Goal: Communication & Community: Answer question/provide support

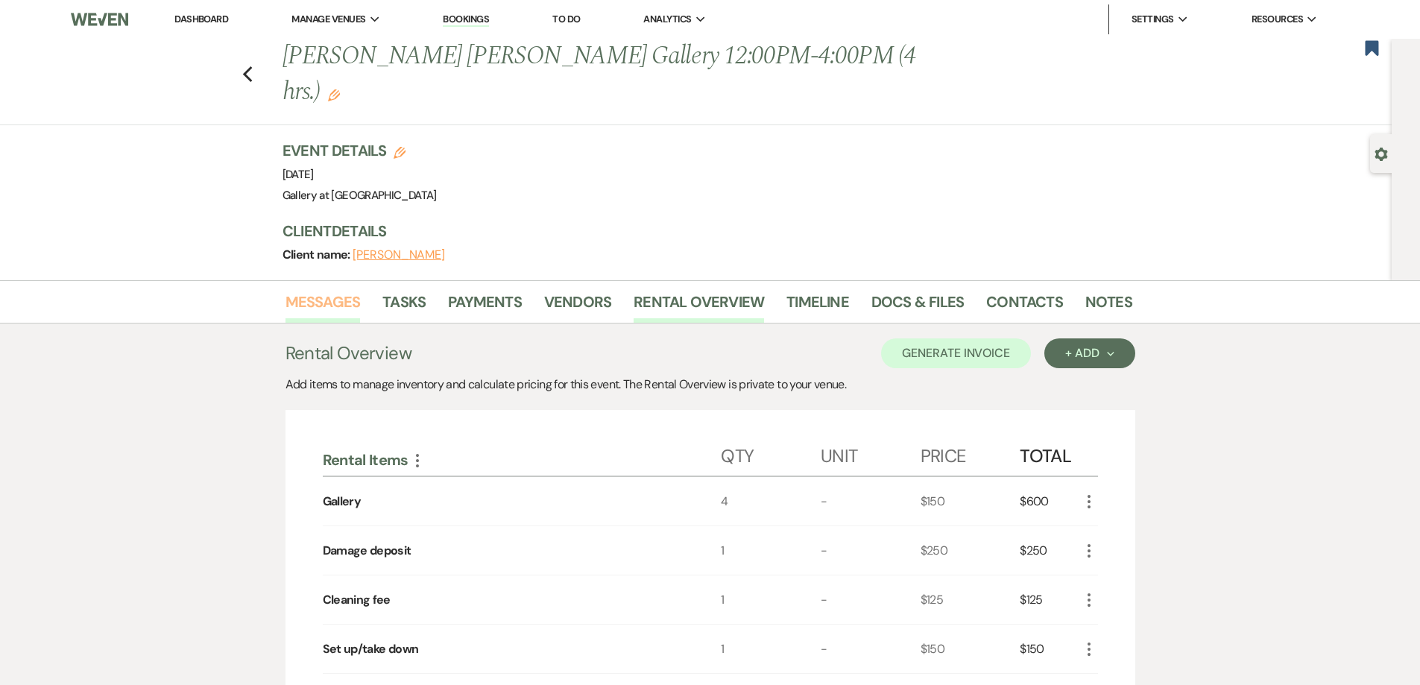
click at [341, 290] on link "Messages" at bounding box center [323, 306] width 75 height 33
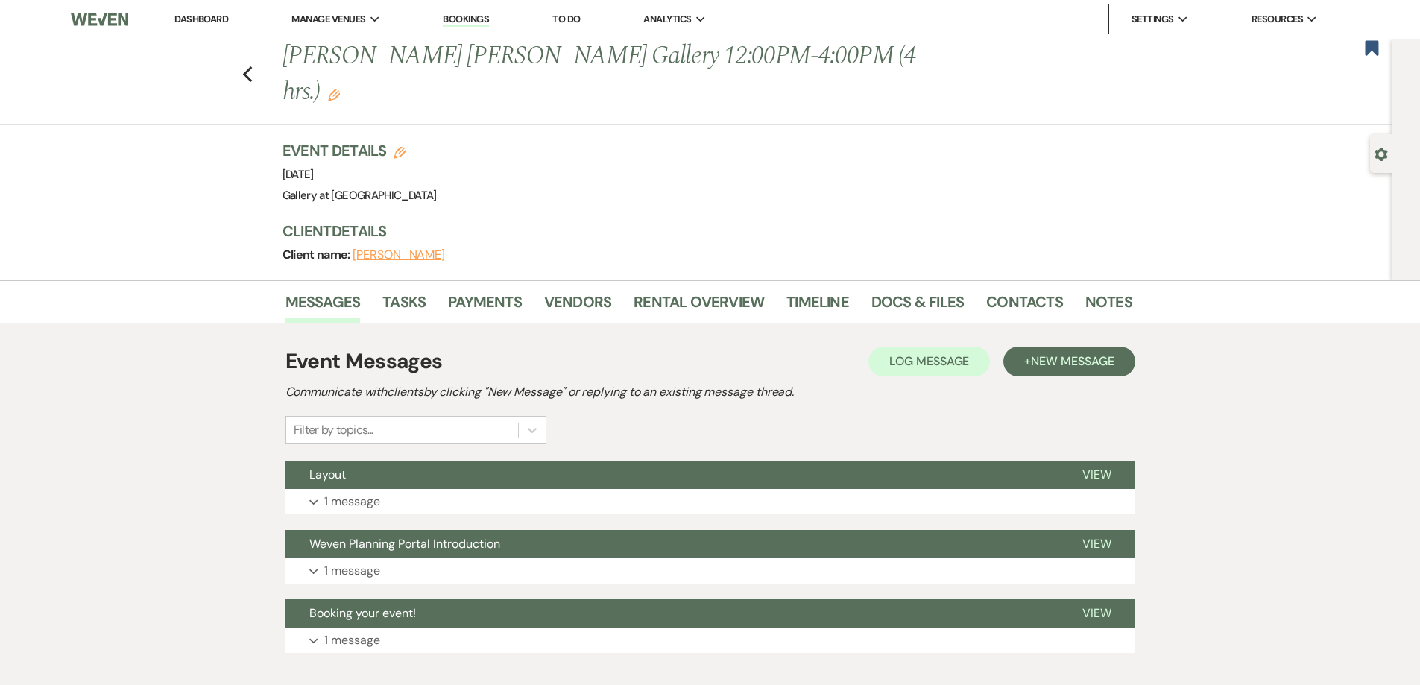
click at [204, 13] on link "Dashboard" at bounding box center [201, 19] width 54 height 13
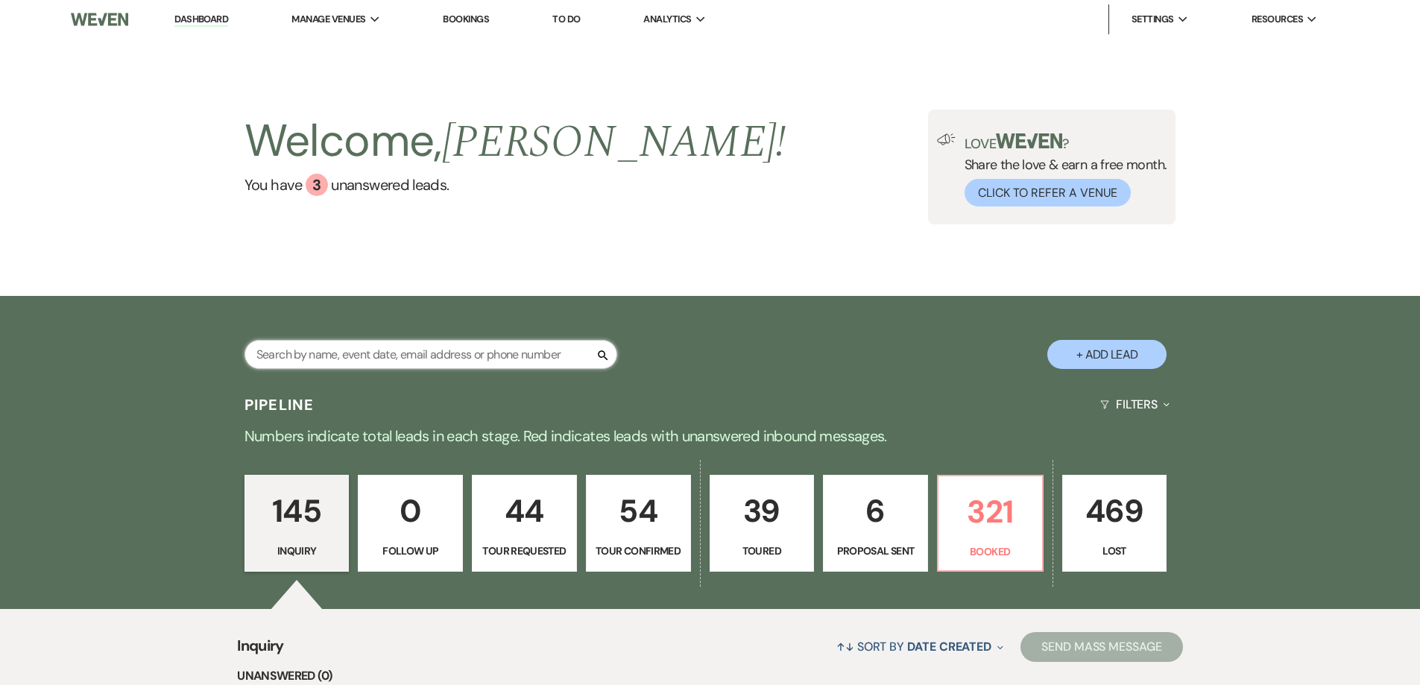
click at [443, 362] on input "text" at bounding box center [431, 354] width 373 height 29
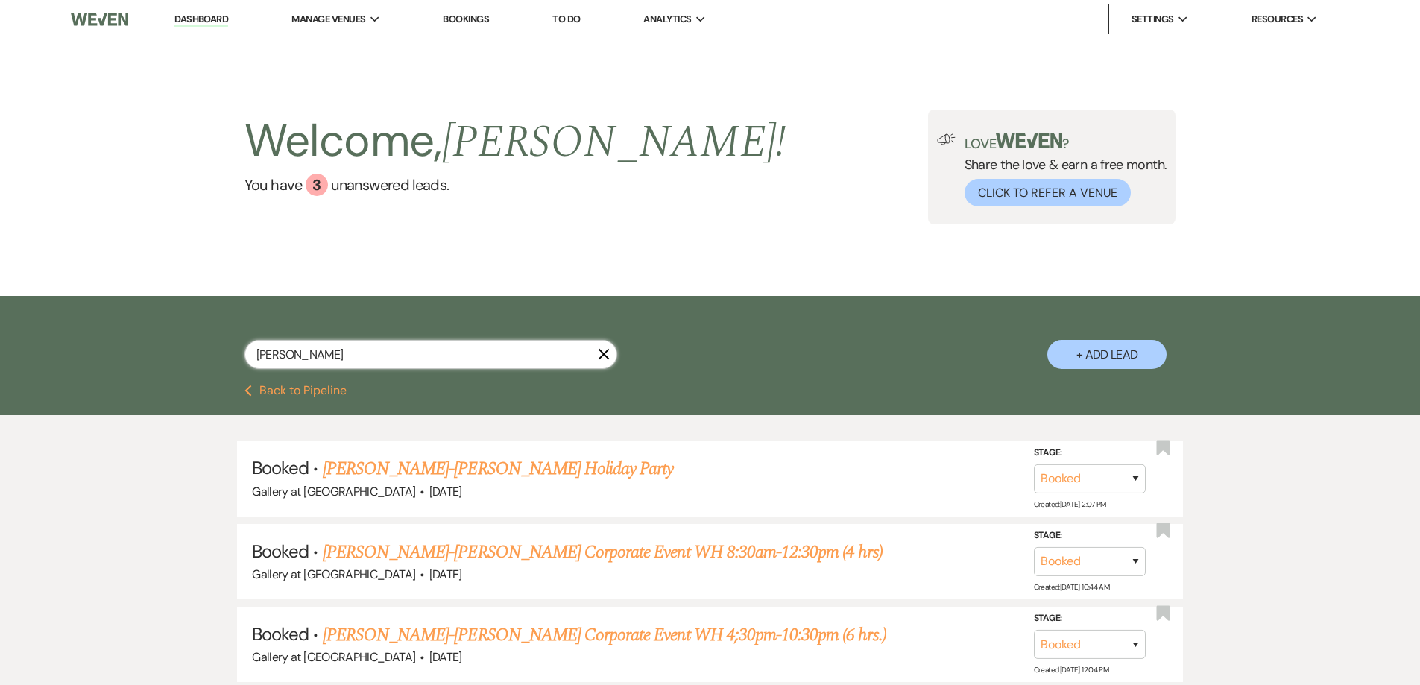
scroll to position [75, 0]
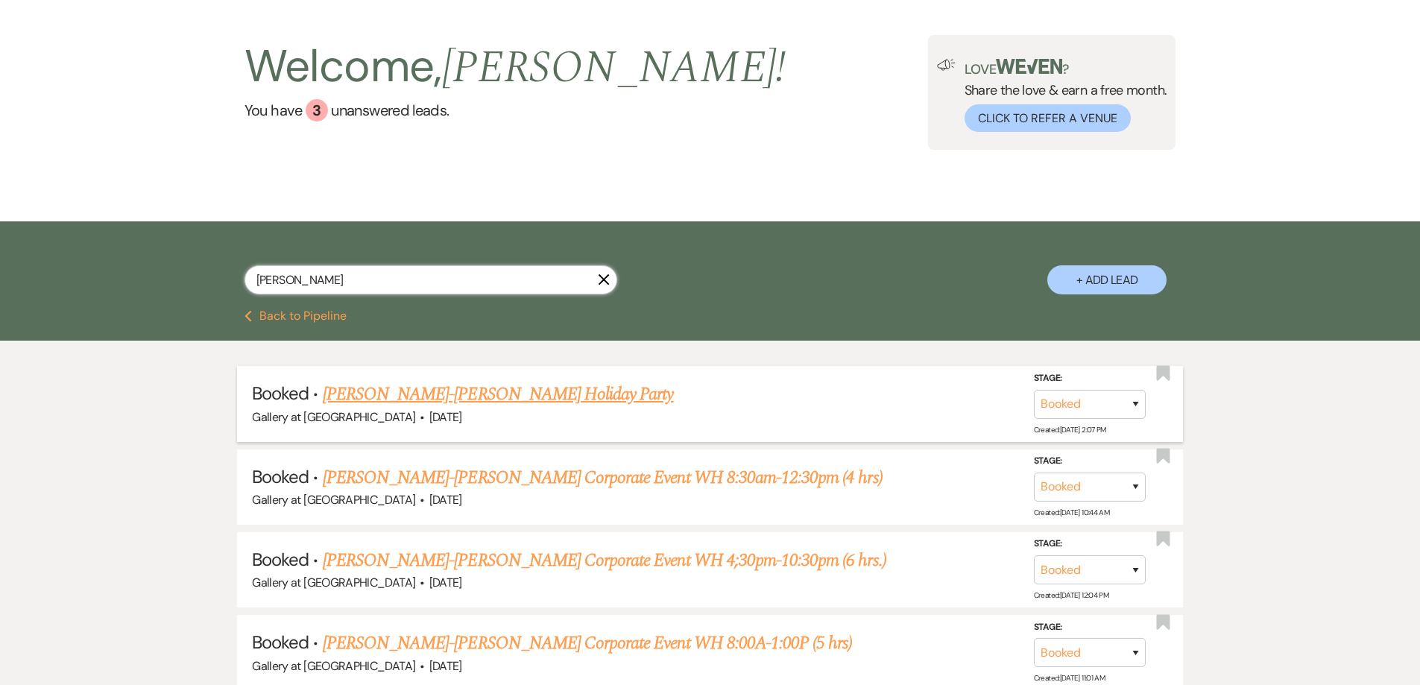
type input "Charisse"
click at [491, 397] on link "Charisse Ramos-Keller Williams's Holiday Party" at bounding box center [498, 394] width 351 height 27
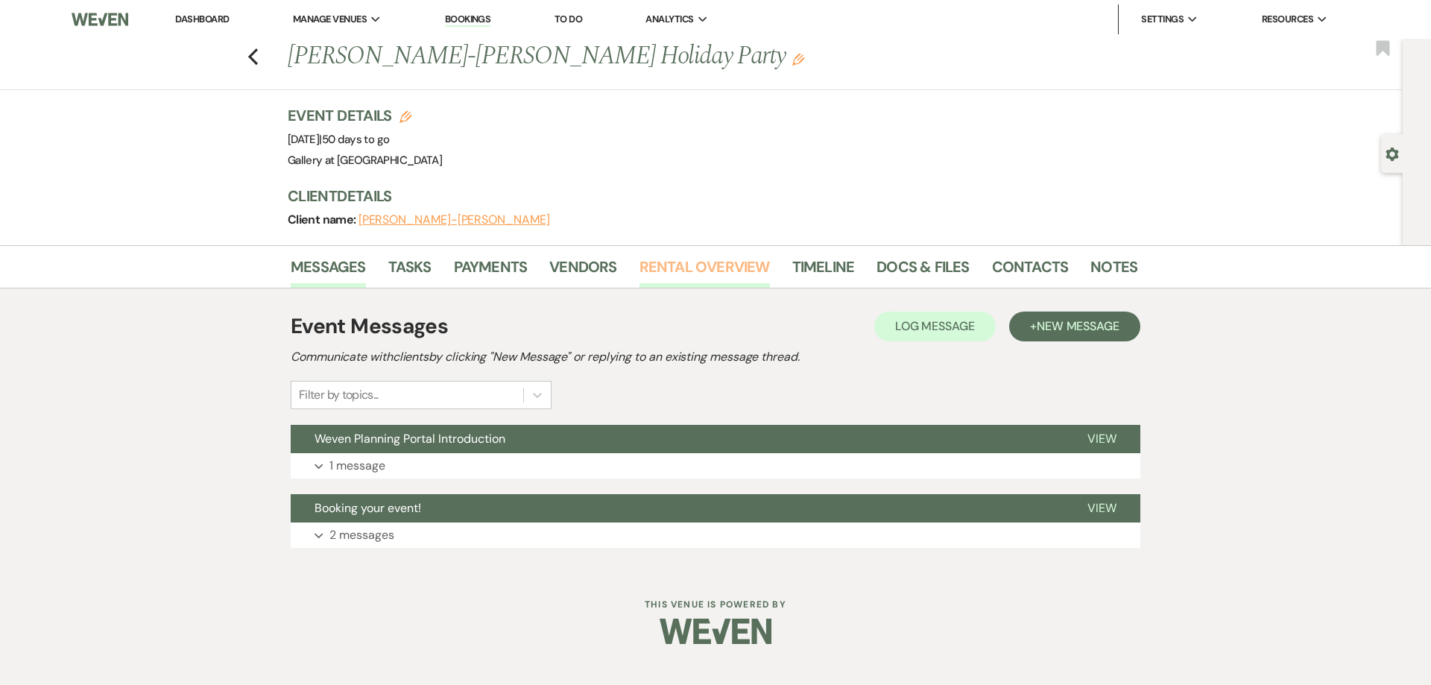
click at [643, 269] on link "Rental Overview" at bounding box center [705, 271] width 130 height 33
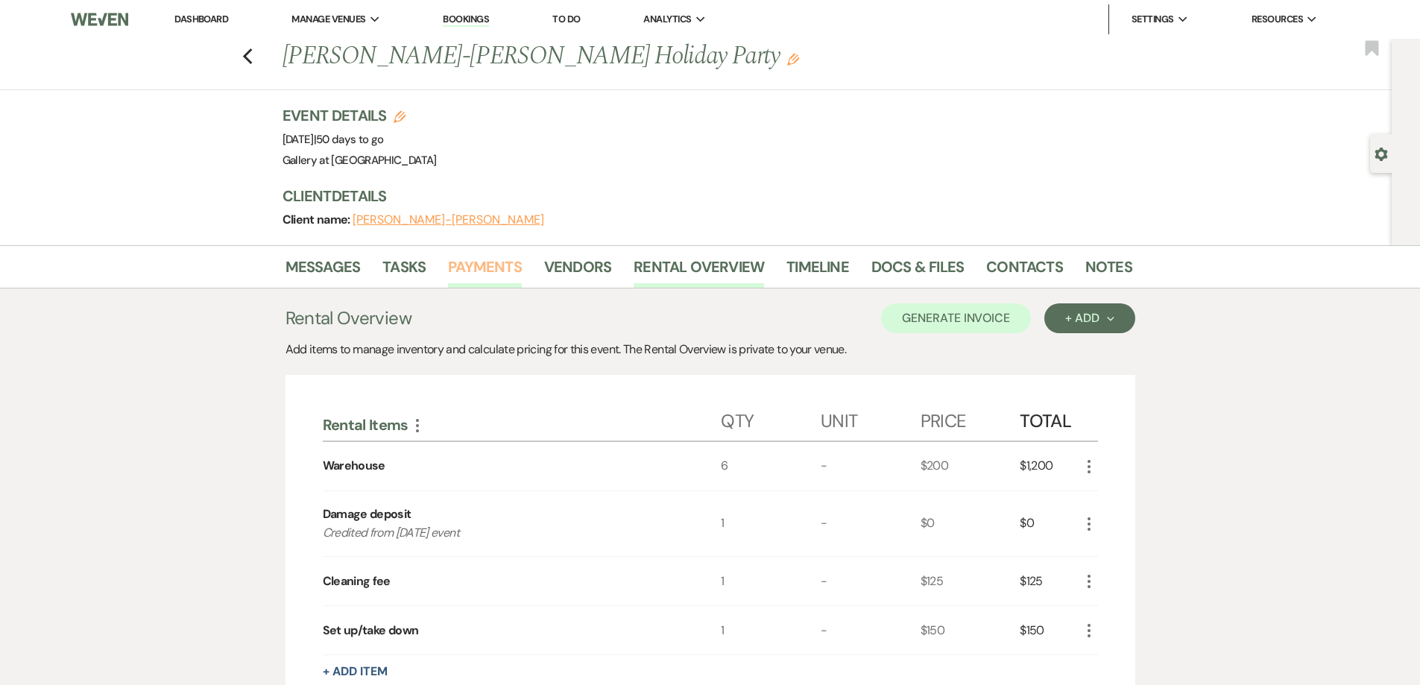
click at [486, 273] on link "Payments" at bounding box center [485, 271] width 74 height 33
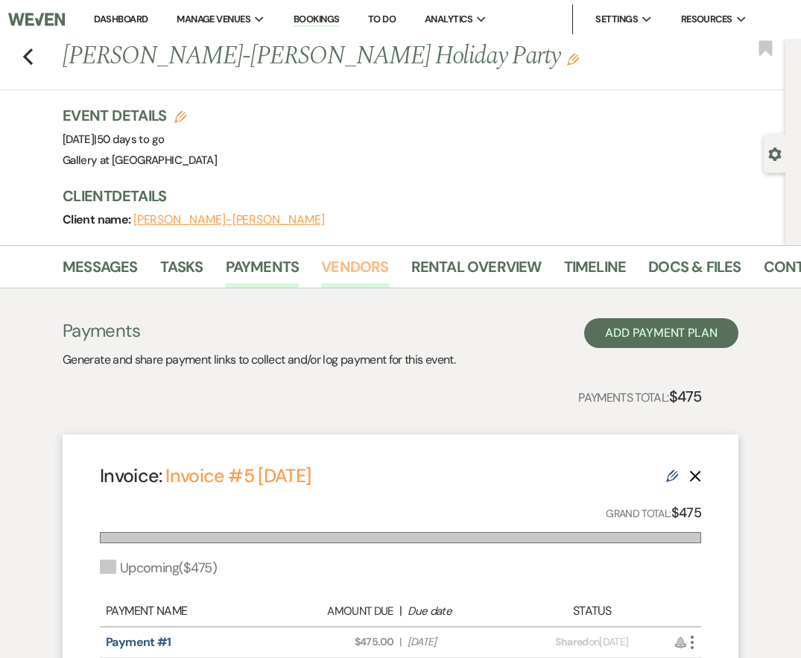
click at [353, 267] on link "Vendors" at bounding box center [354, 271] width 67 height 33
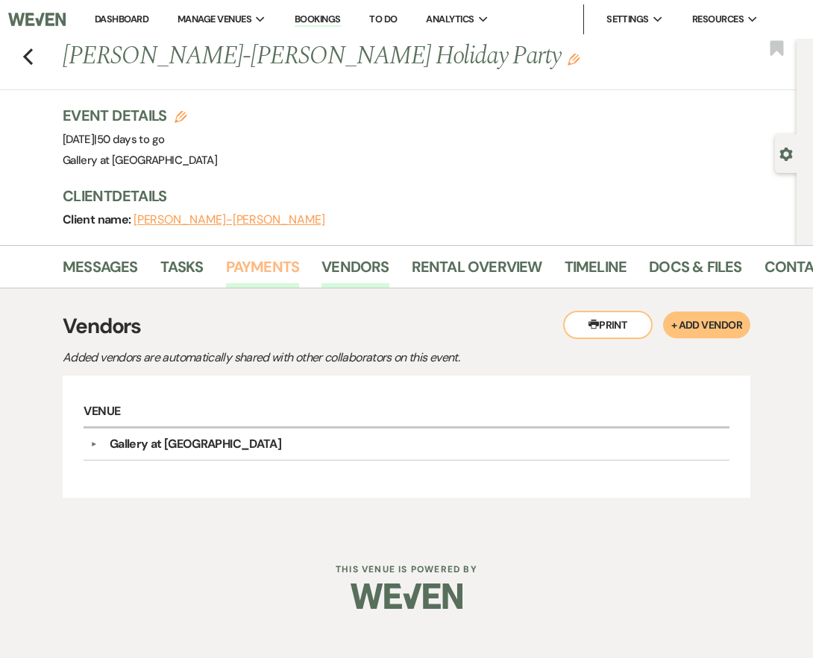
click at [262, 272] on link "Payments" at bounding box center [263, 271] width 74 height 33
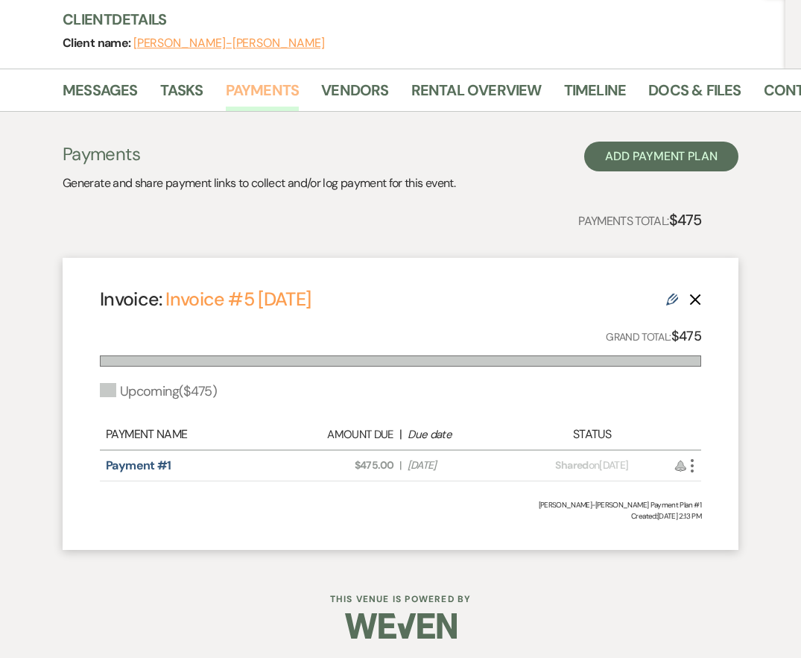
scroll to position [180, 0]
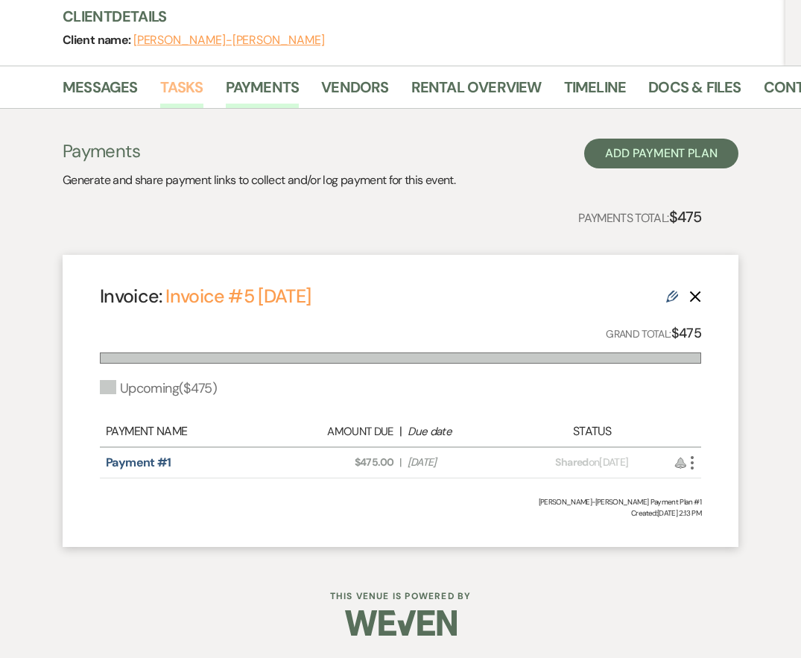
click at [168, 86] on link "Tasks" at bounding box center [181, 91] width 43 height 33
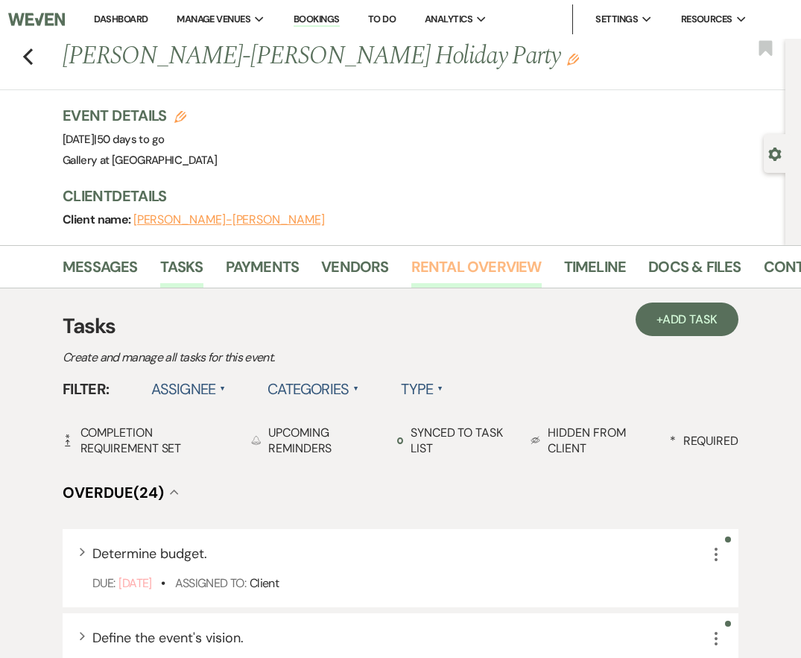
click at [458, 273] on link "Rental Overview" at bounding box center [476, 271] width 130 height 33
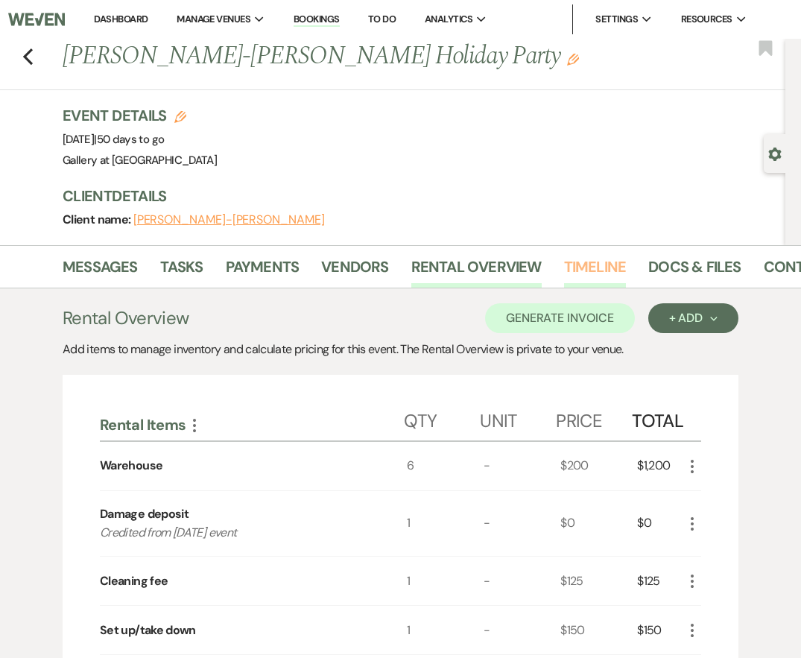
click at [593, 268] on link "Timeline" at bounding box center [595, 271] width 63 height 33
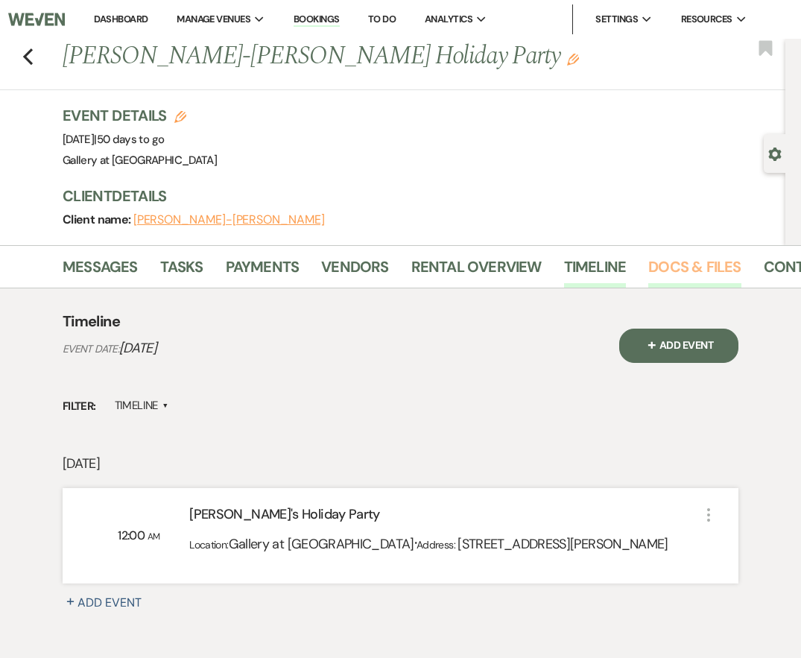
click at [660, 264] on link "Docs & Files" at bounding box center [695, 271] width 92 height 33
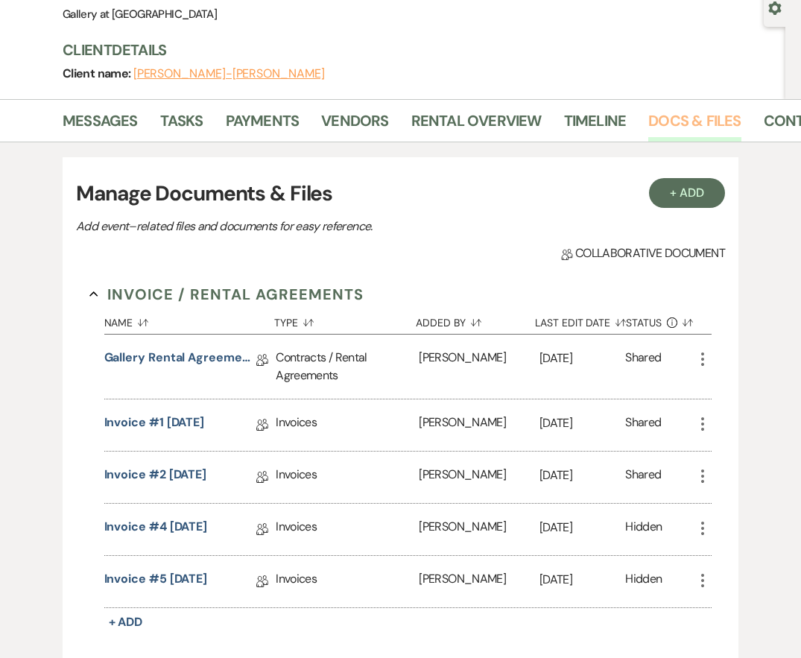
scroll to position [447, 0]
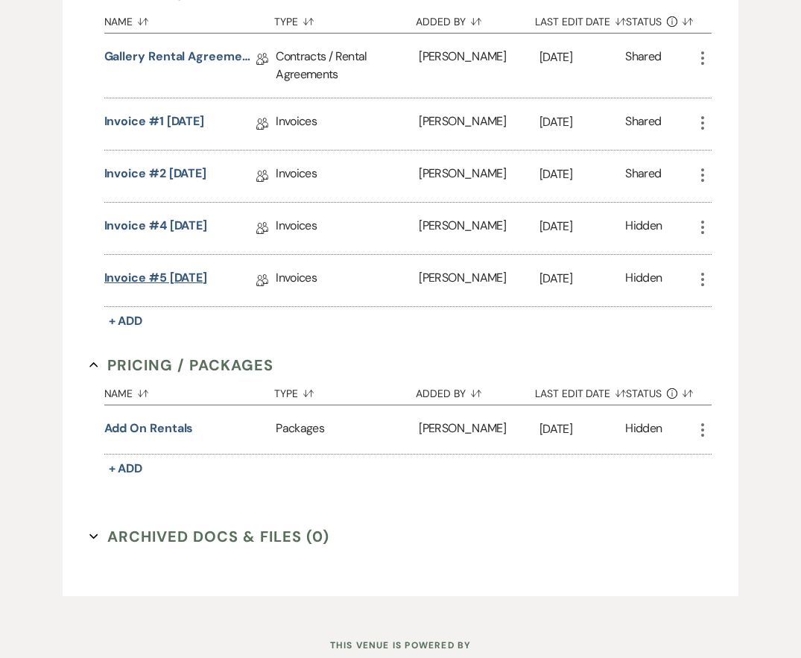
click at [201, 278] on link "Invoice #5 3-10-2025" at bounding box center [156, 280] width 104 height 23
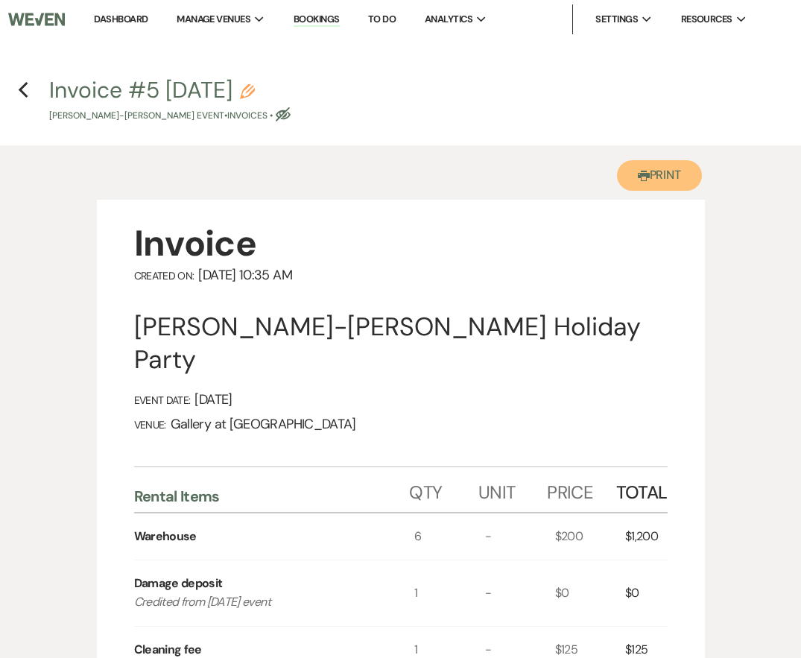
click at [644, 186] on button "Printer Print" at bounding box center [660, 175] width 86 height 31
click at [20, 91] on use "button" at bounding box center [24, 90] width 10 height 16
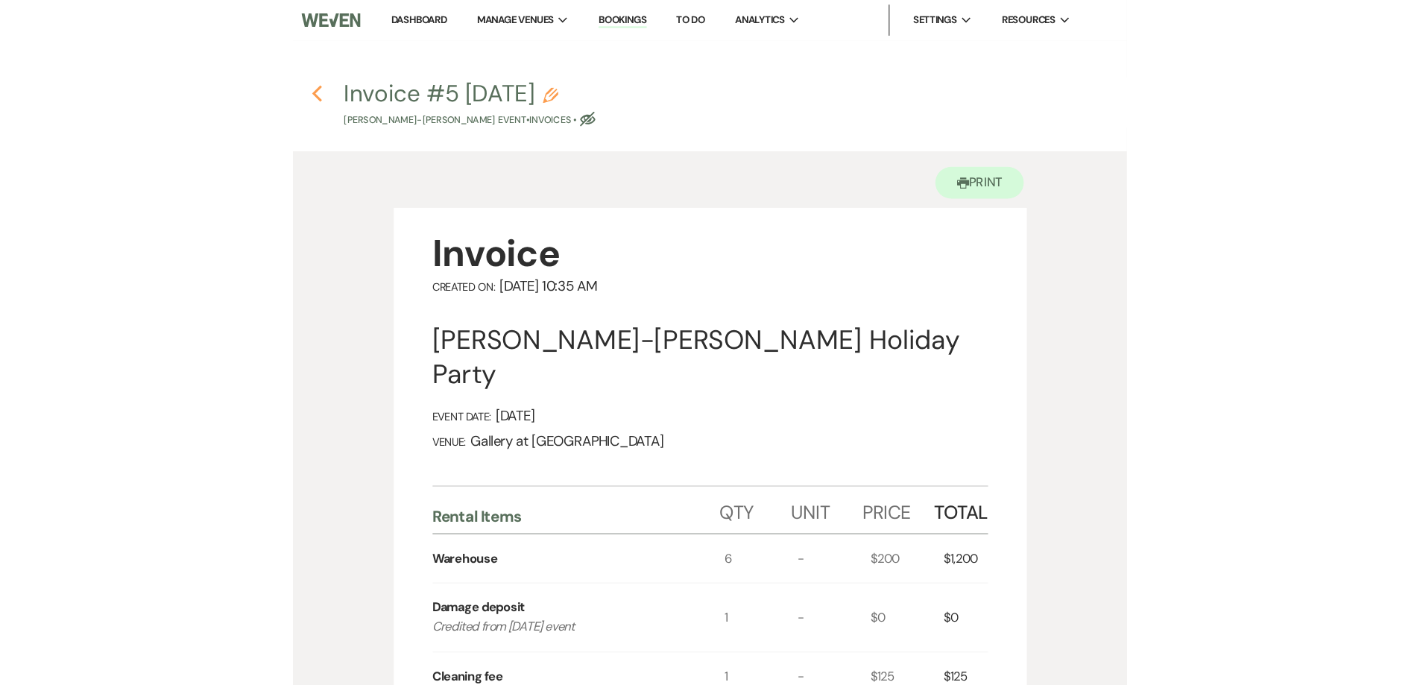
scroll to position [447, 0]
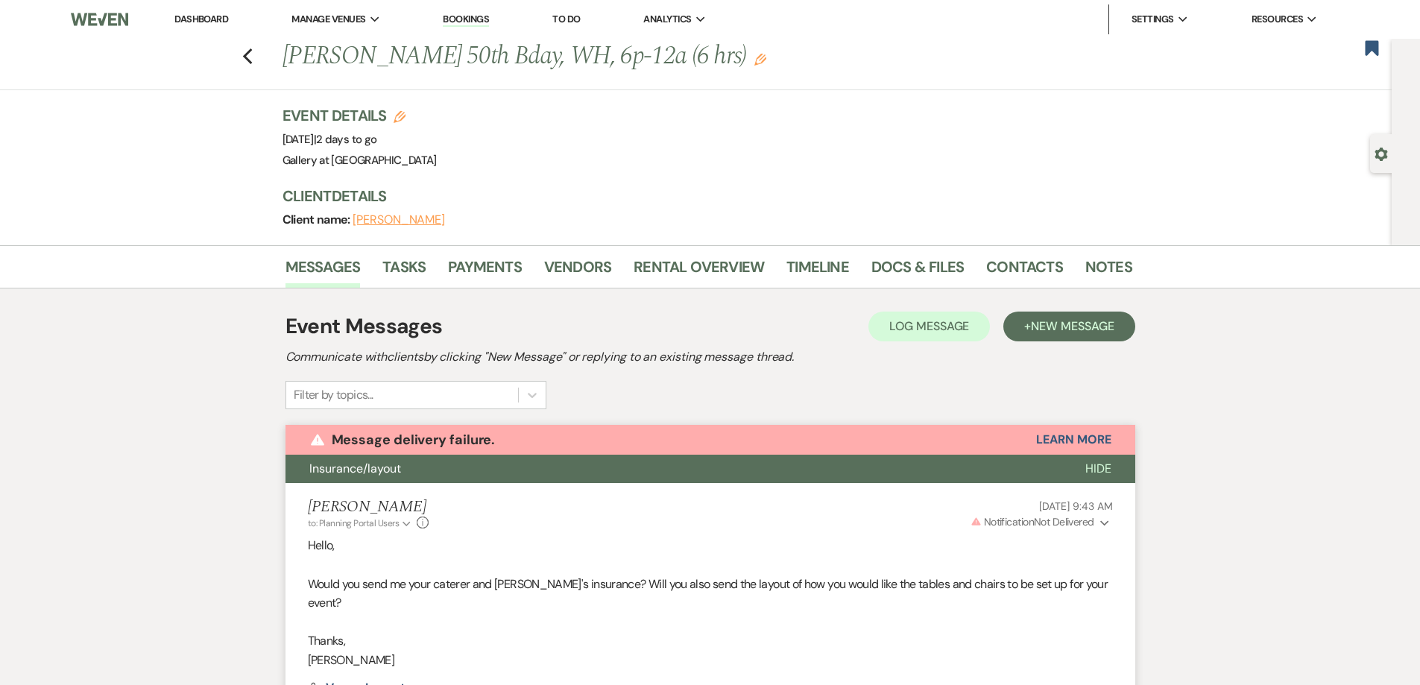
click at [186, 22] on link "Dashboard" at bounding box center [201, 19] width 54 height 13
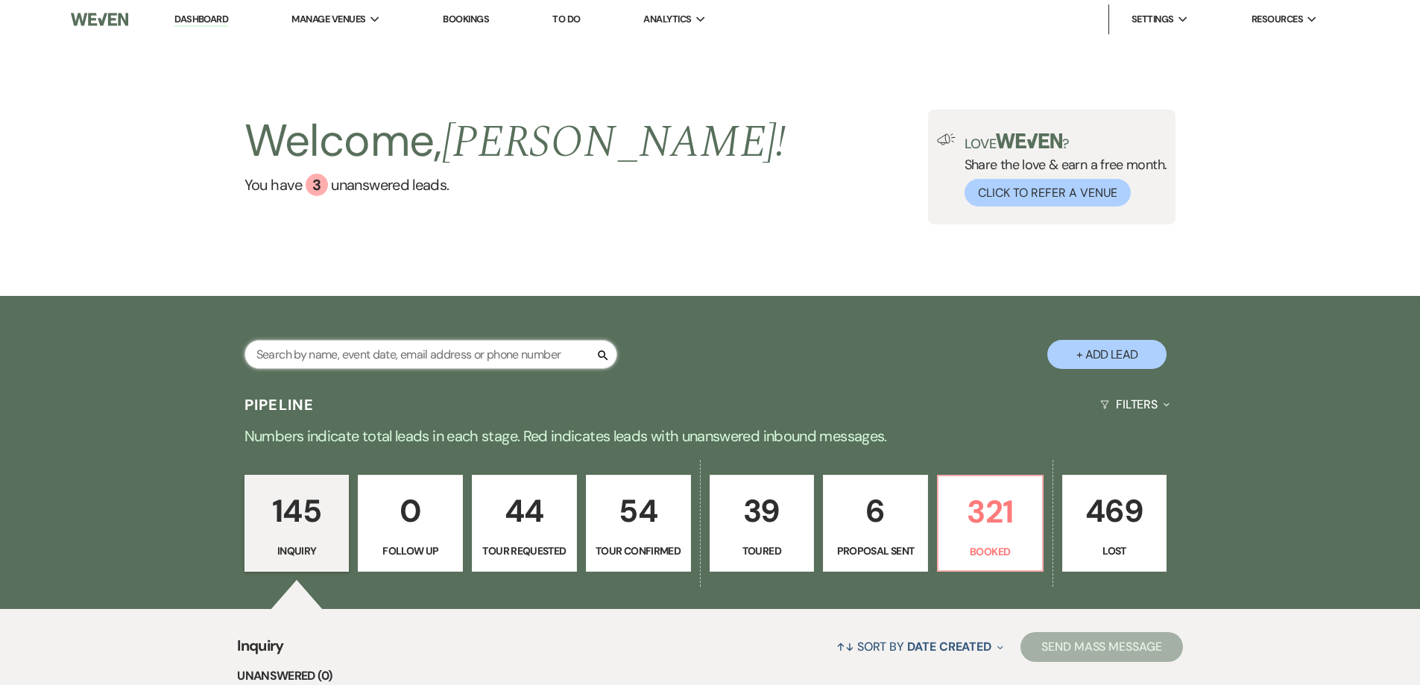
click at [398, 361] on input "text" at bounding box center [431, 354] width 373 height 29
type input "De Sha"
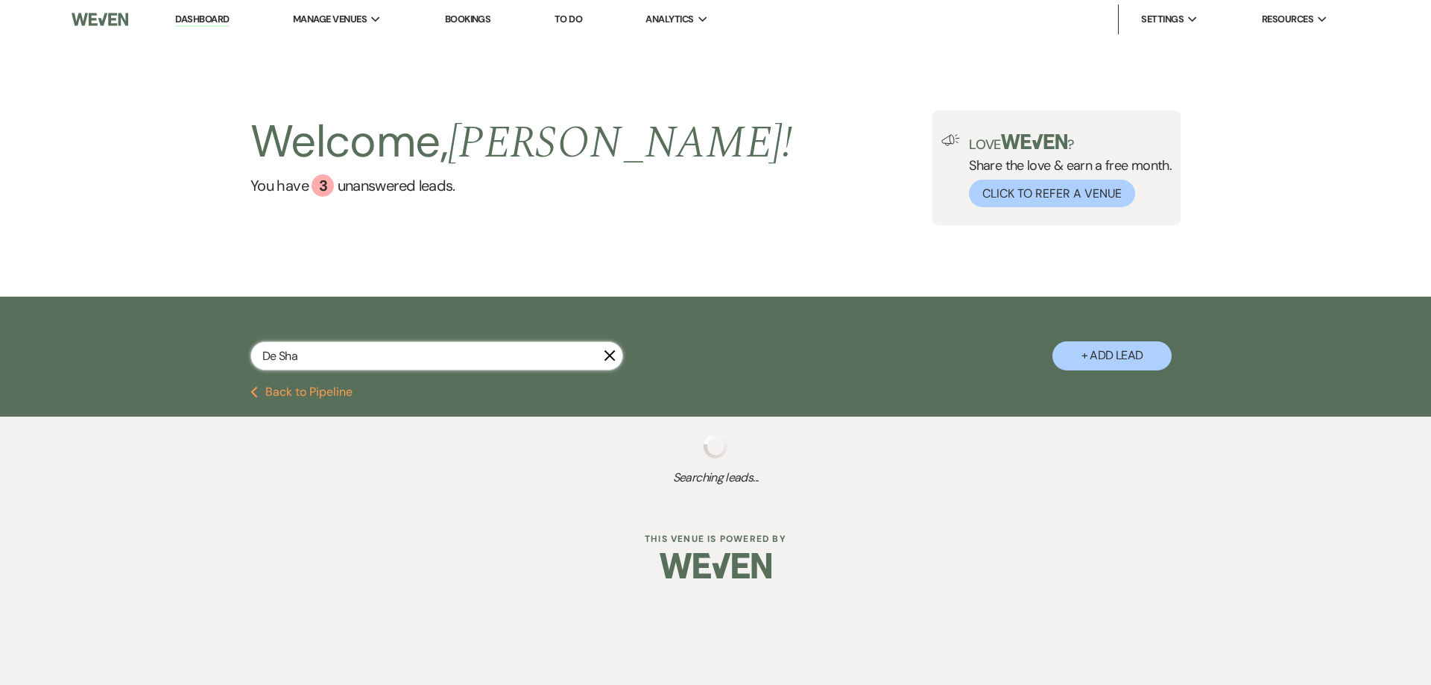
select select "6"
select select "2"
select select "4"
select select "8"
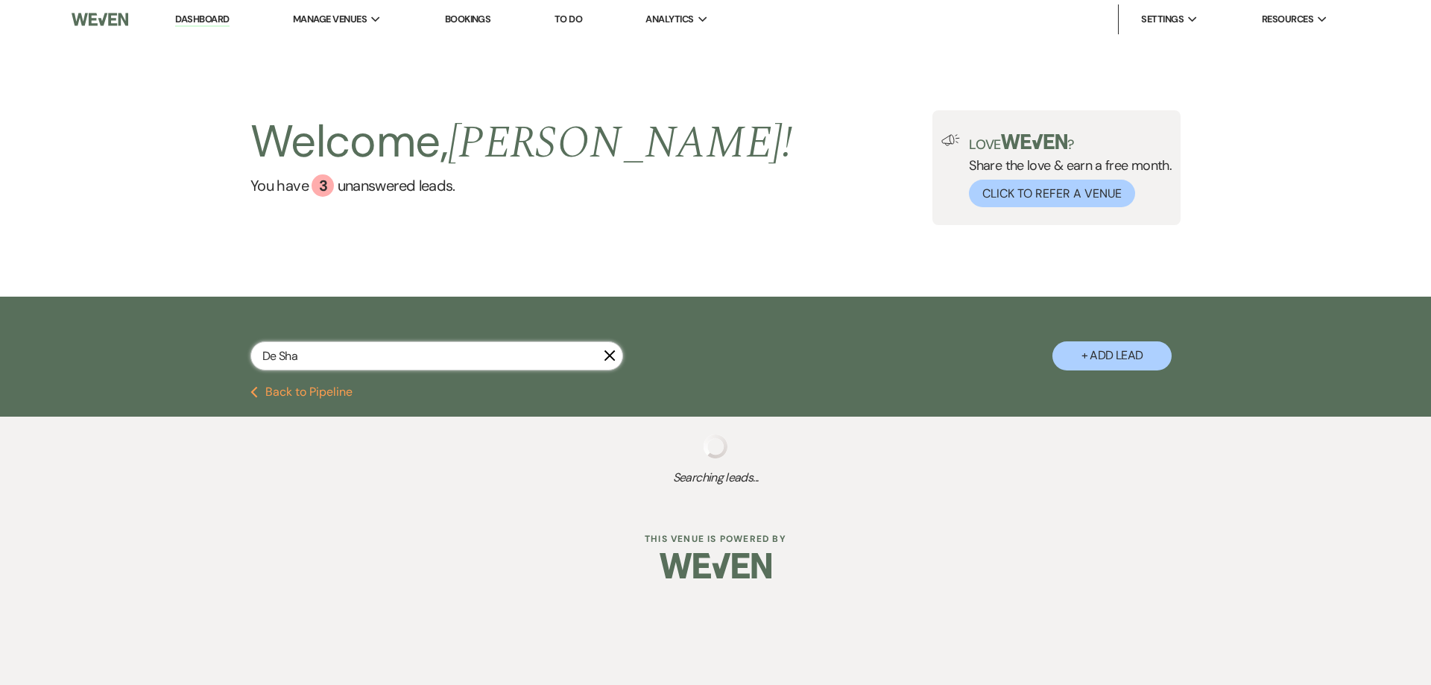
select select "5"
select select "8"
select select "4"
select select "5"
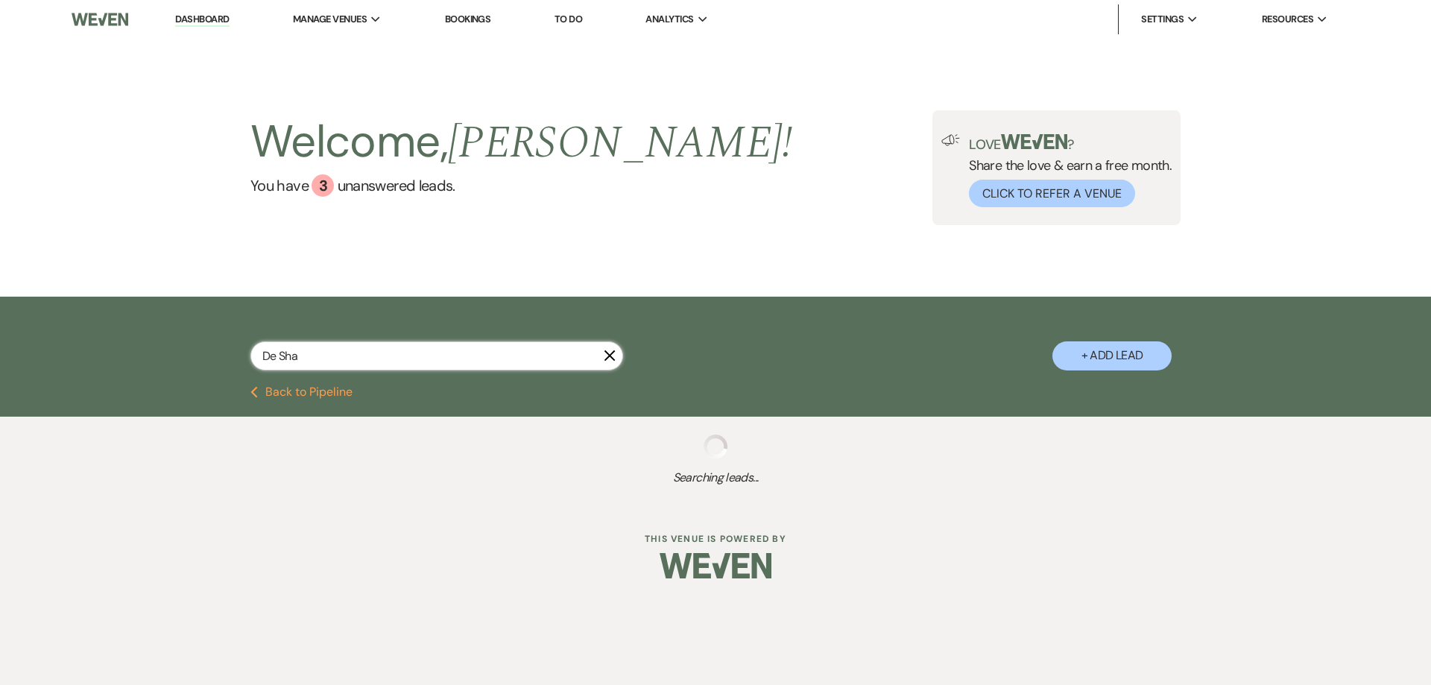
select select "8"
select select "4"
select select "2"
select select "5"
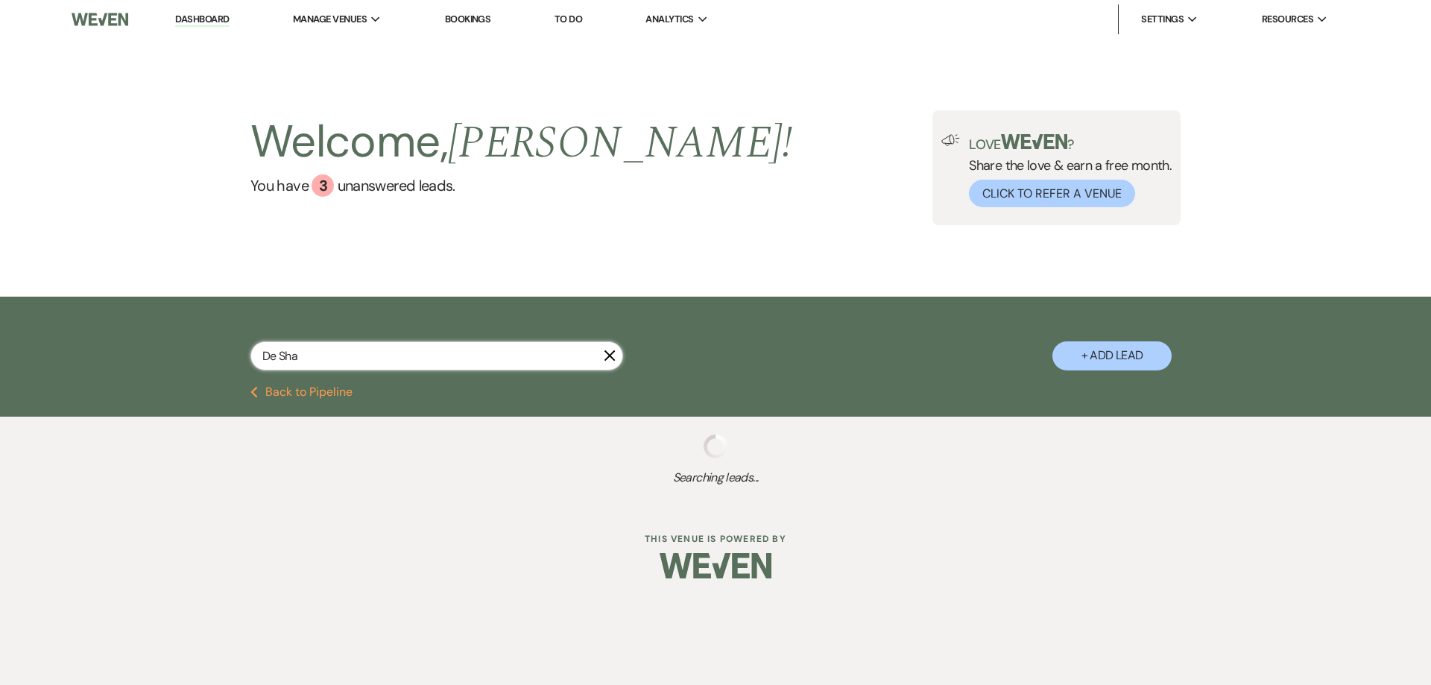
select select "8"
select select "6"
select select "8"
select select "4"
select select "2"
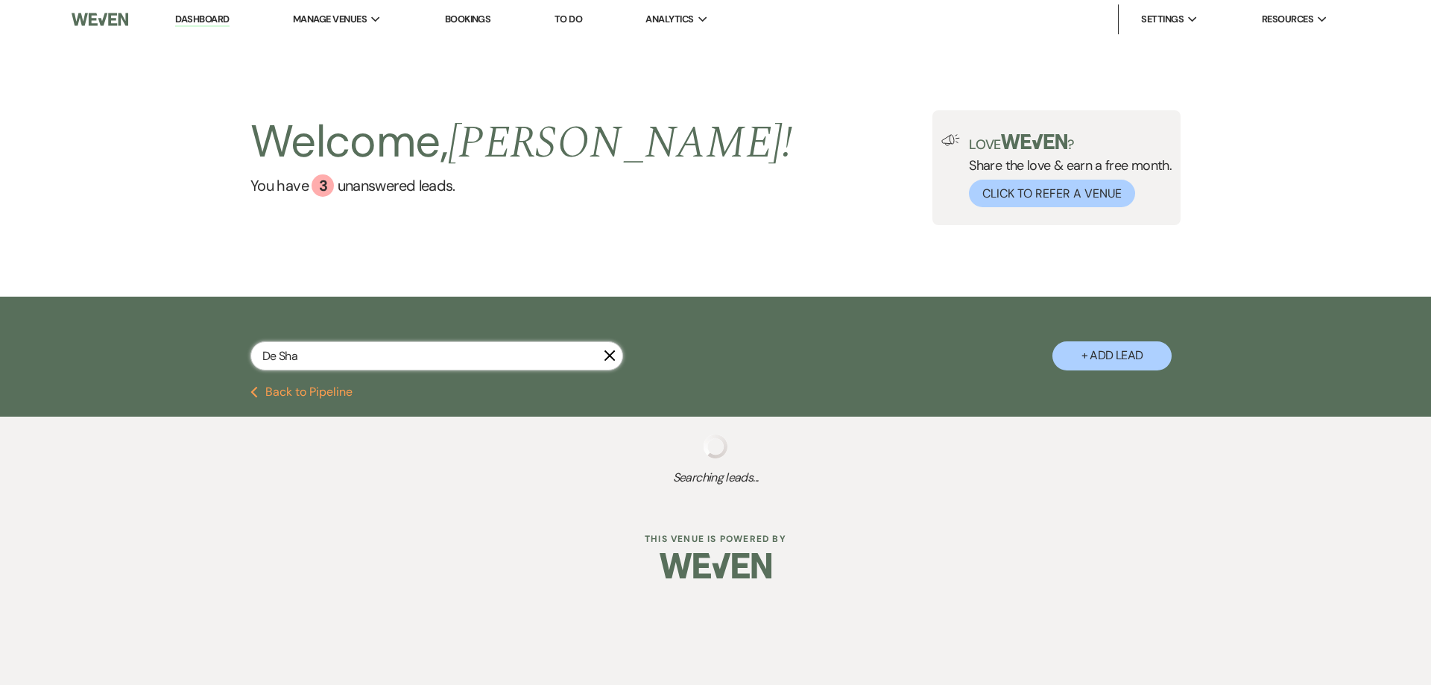
select select "8"
select select "5"
select select "4"
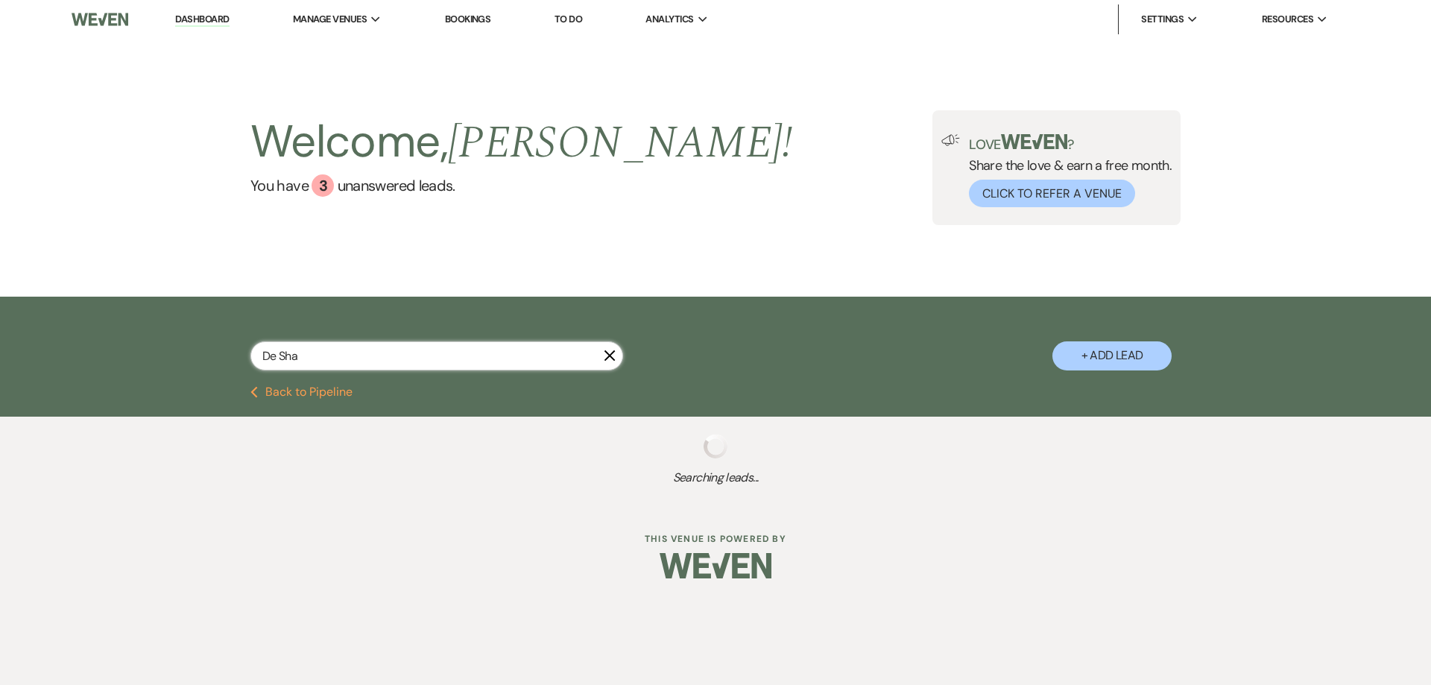
select select "8"
select select "11"
select select "8"
select select "5"
select select "8"
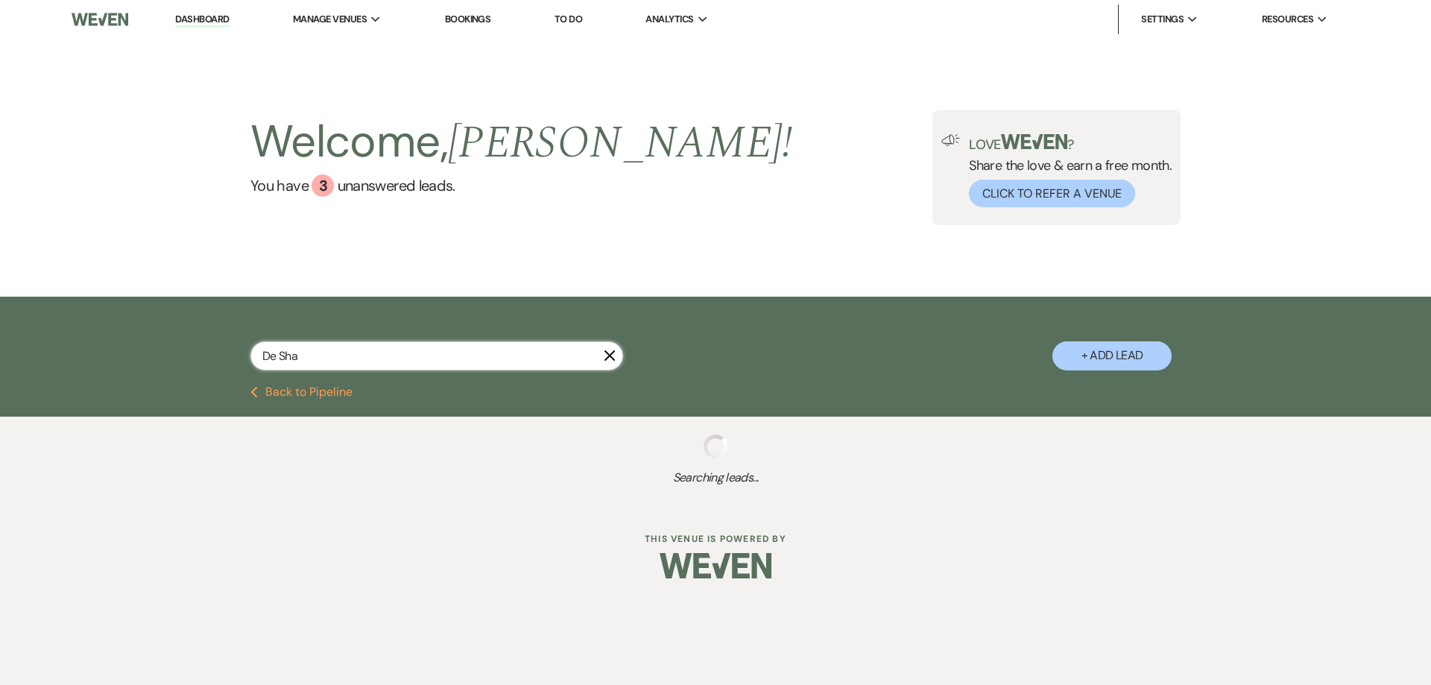
select select "8"
select select "5"
select select "8"
select select "5"
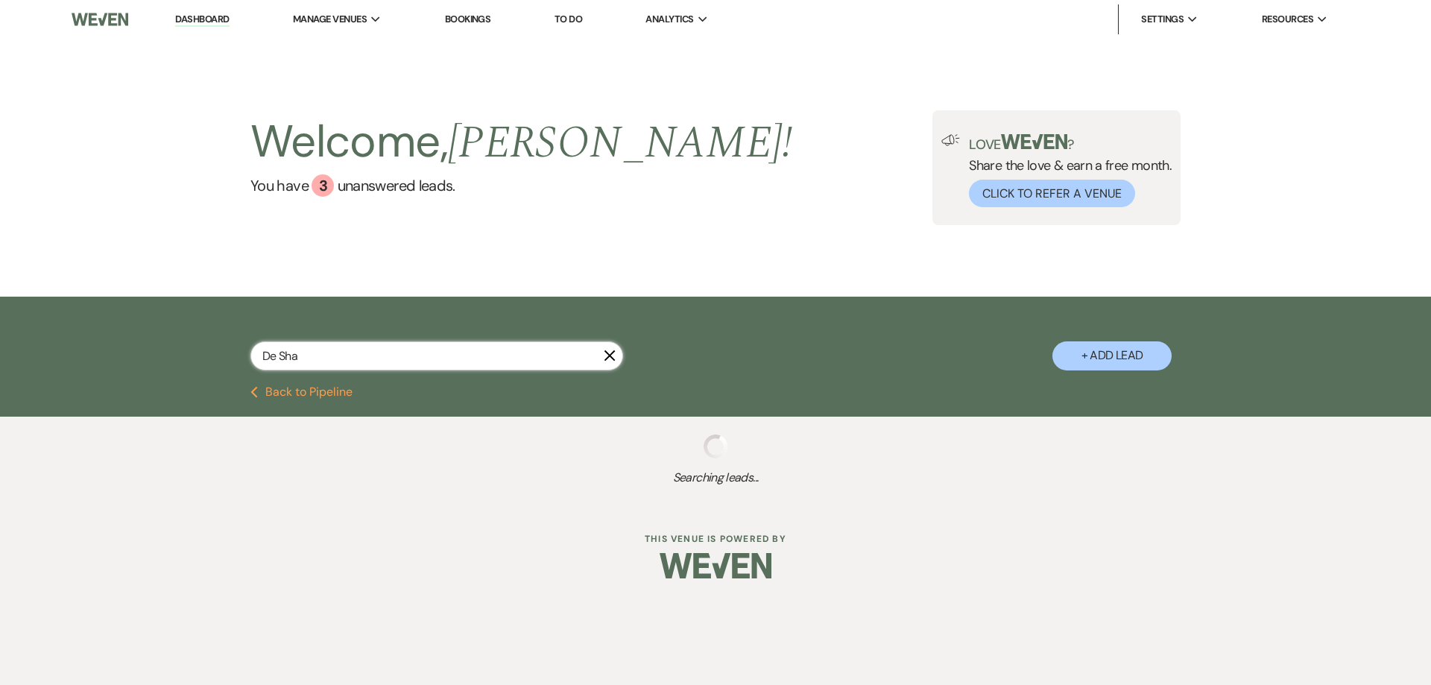
select select "8"
select select "5"
select select "8"
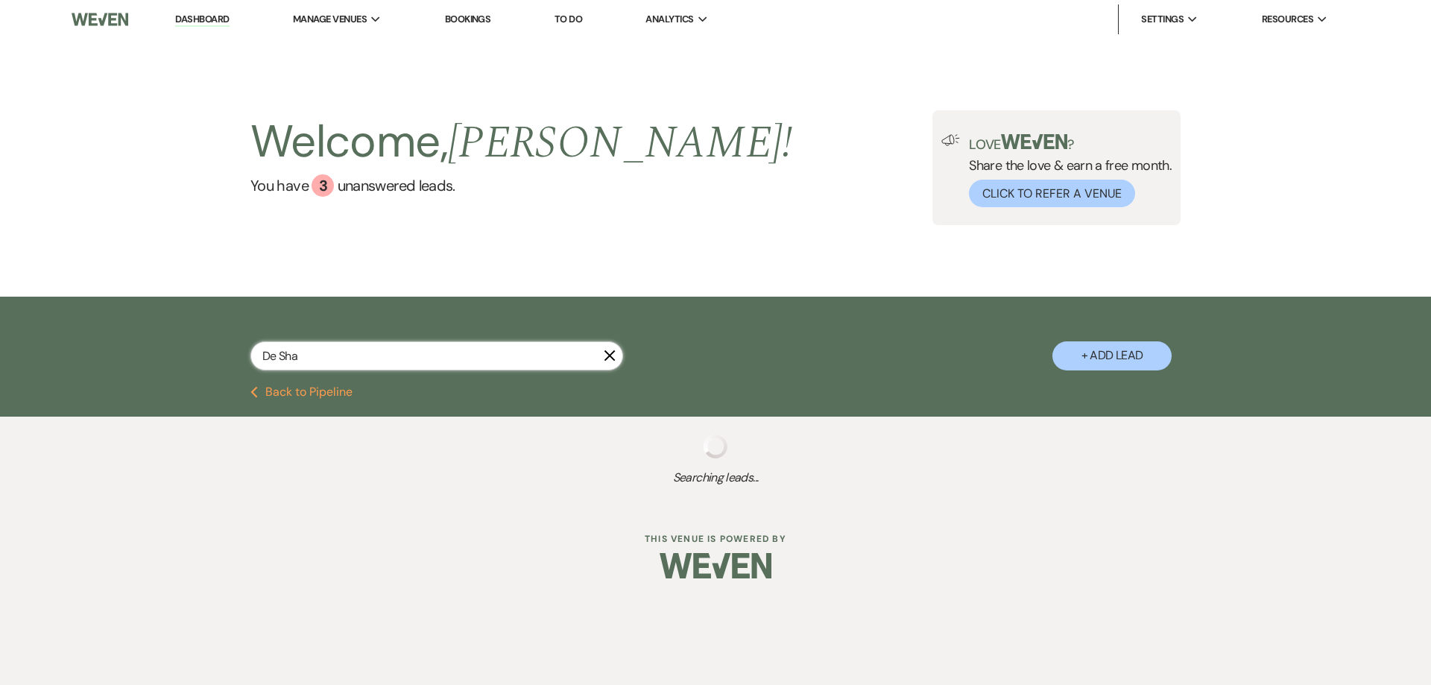
select select "8"
select select "5"
select select "8"
select select "5"
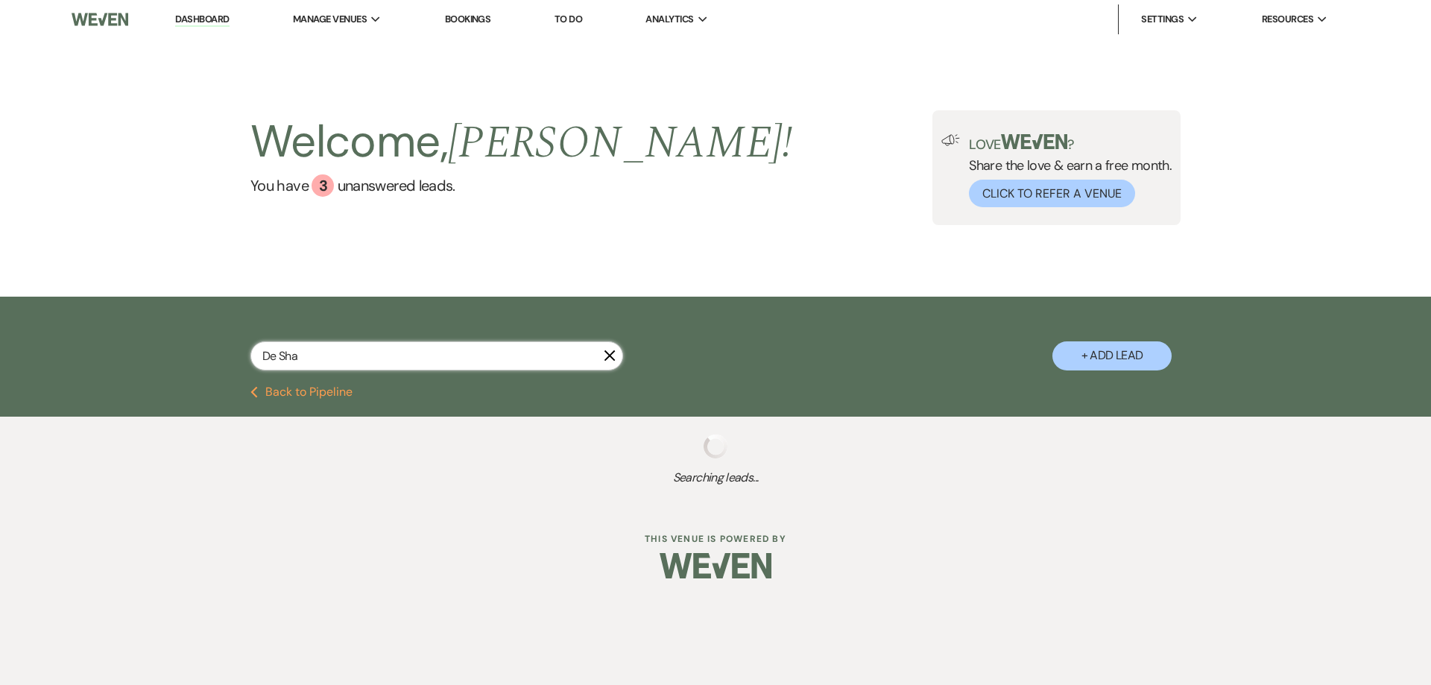
select select "8"
select select "5"
select select "8"
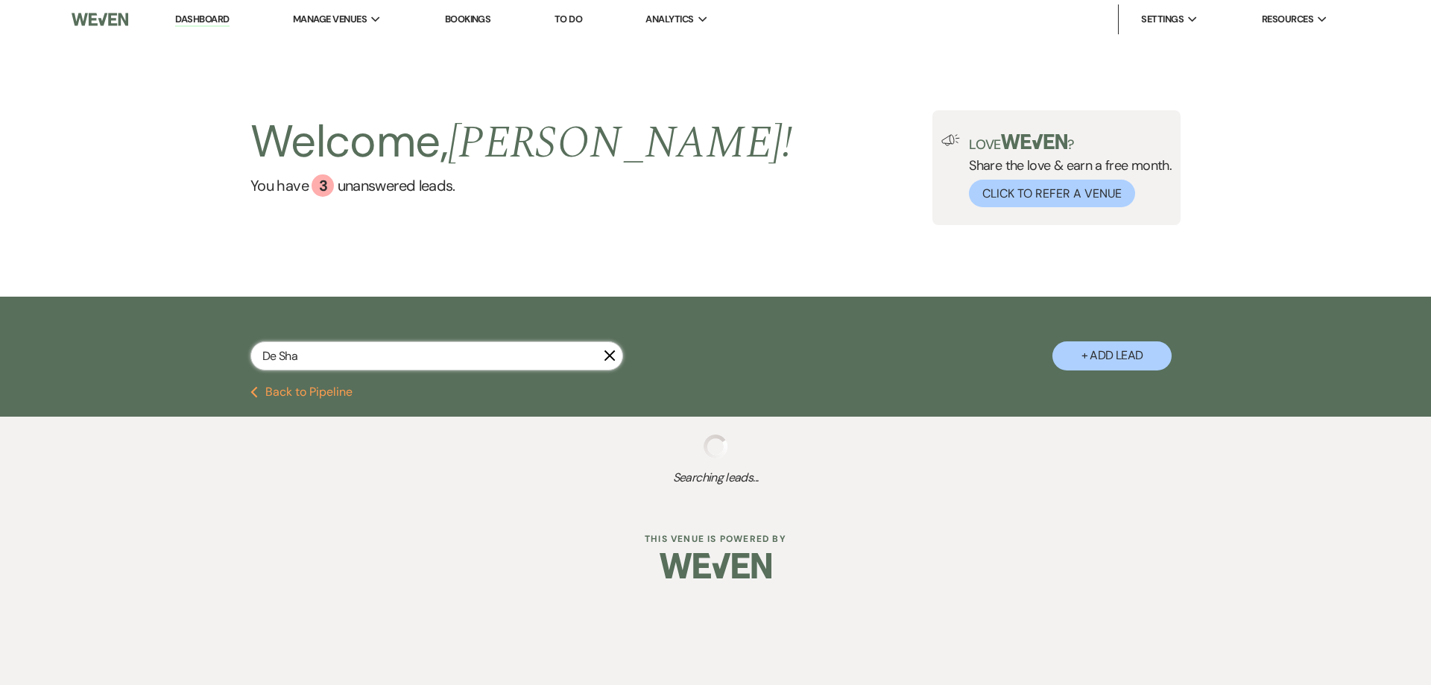
select select "5"
select select "8"
select select "5"
select select "8"
select select "6"
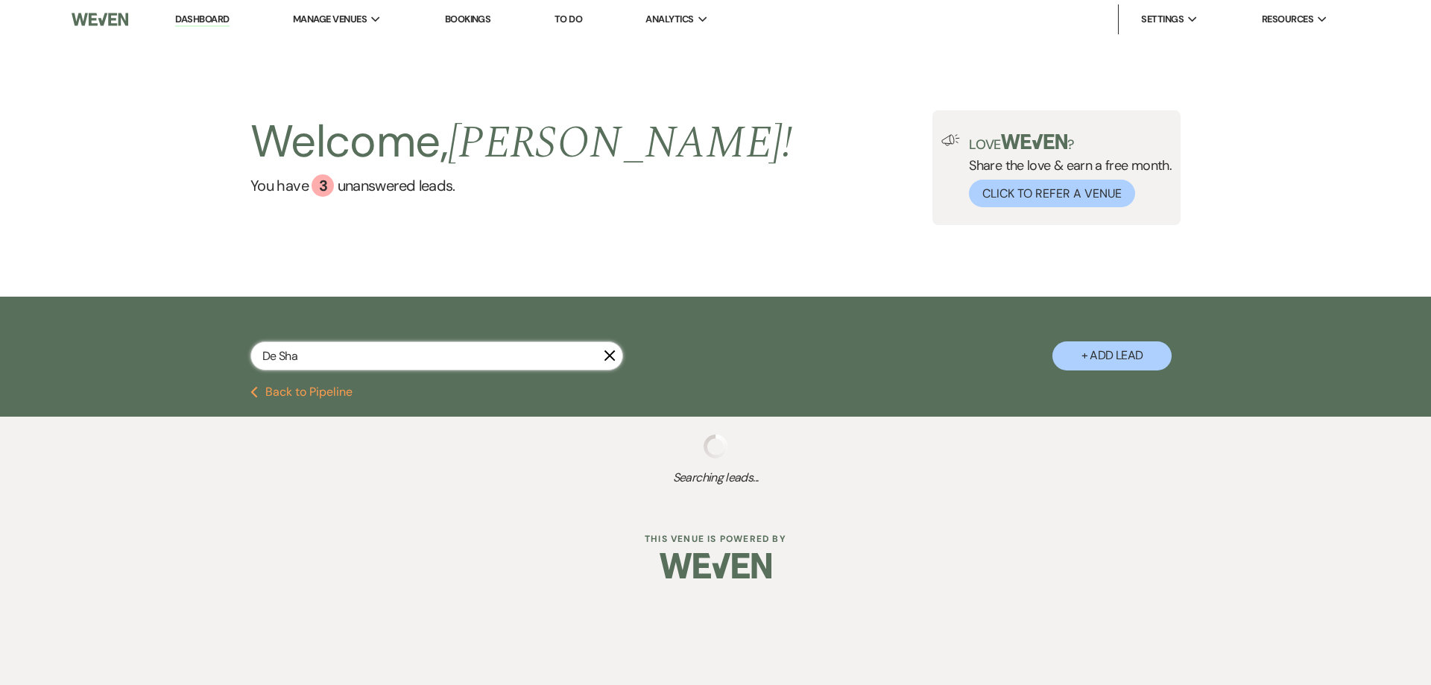
select select "8"
select select "5"
select select "8"
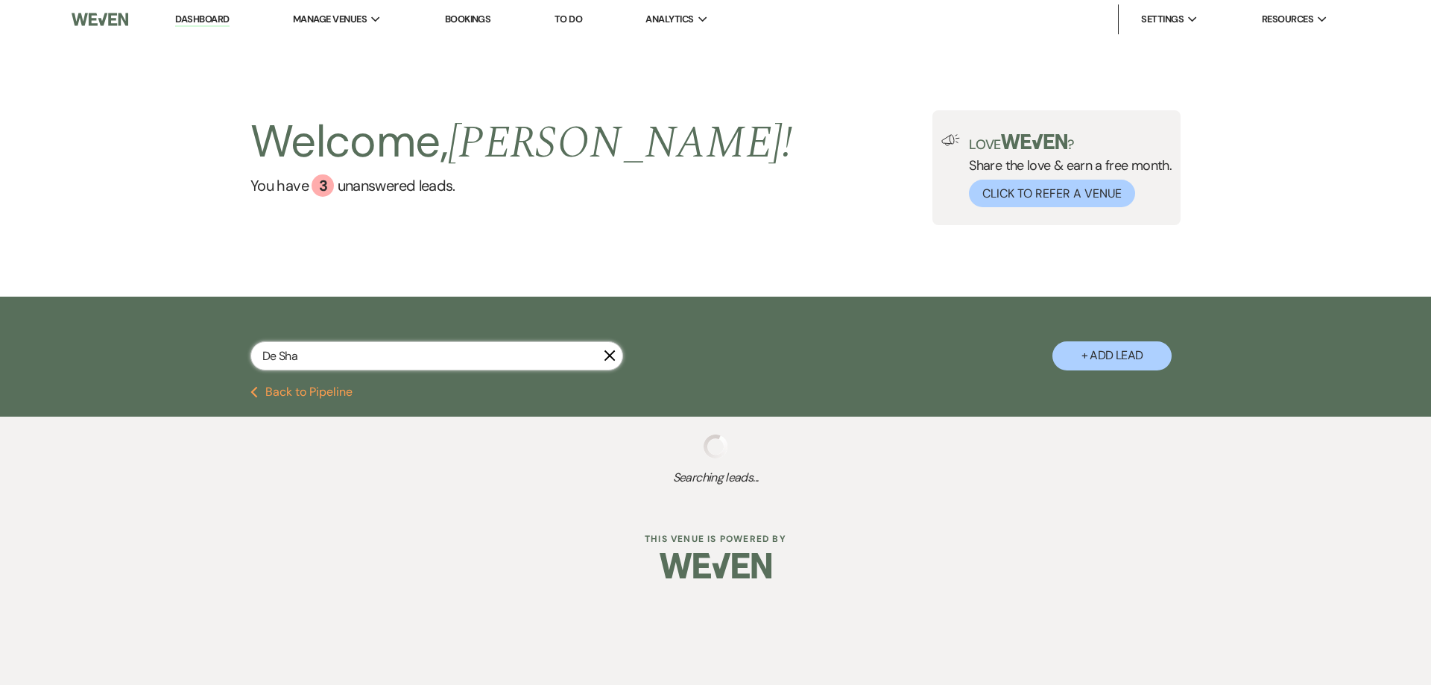
select select "5"
select select "8"
select select "5"
select select "8"
select select "5"
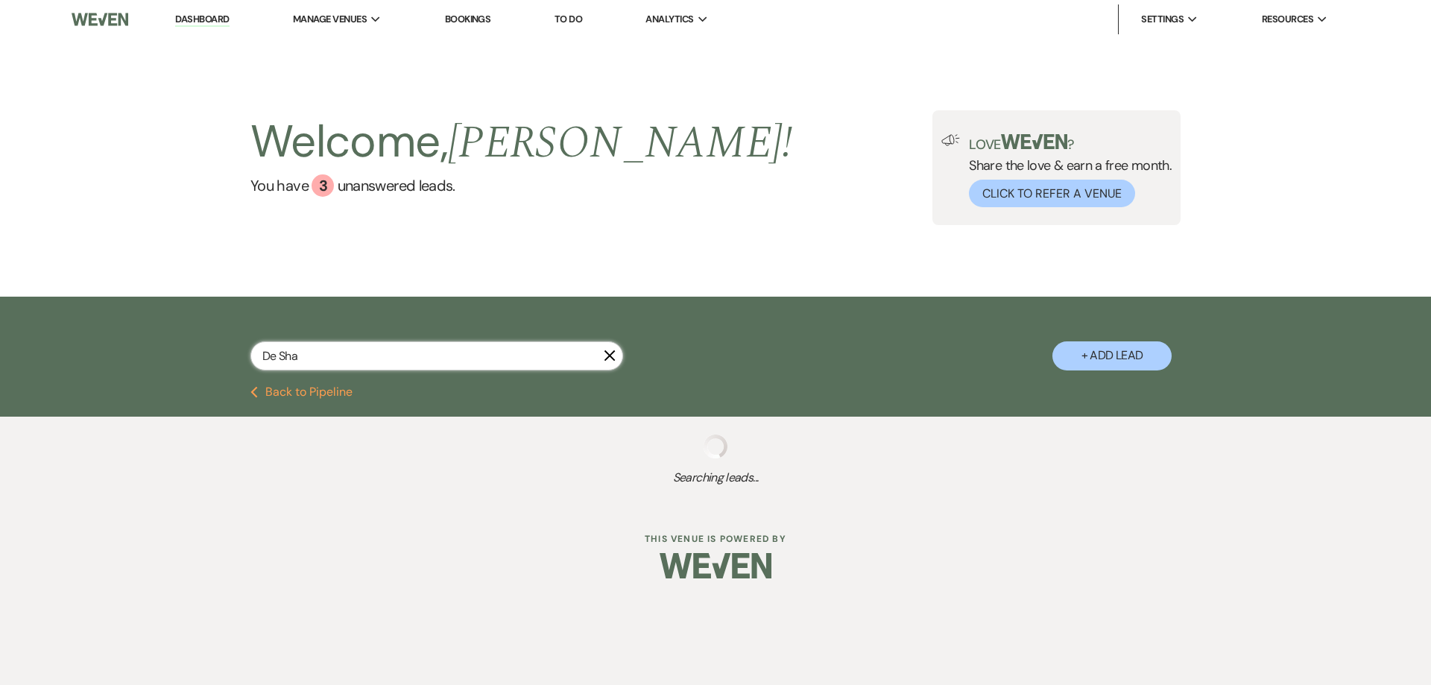
select select "8"
select select "5"
select select "8"
select select "5"
select select "8"
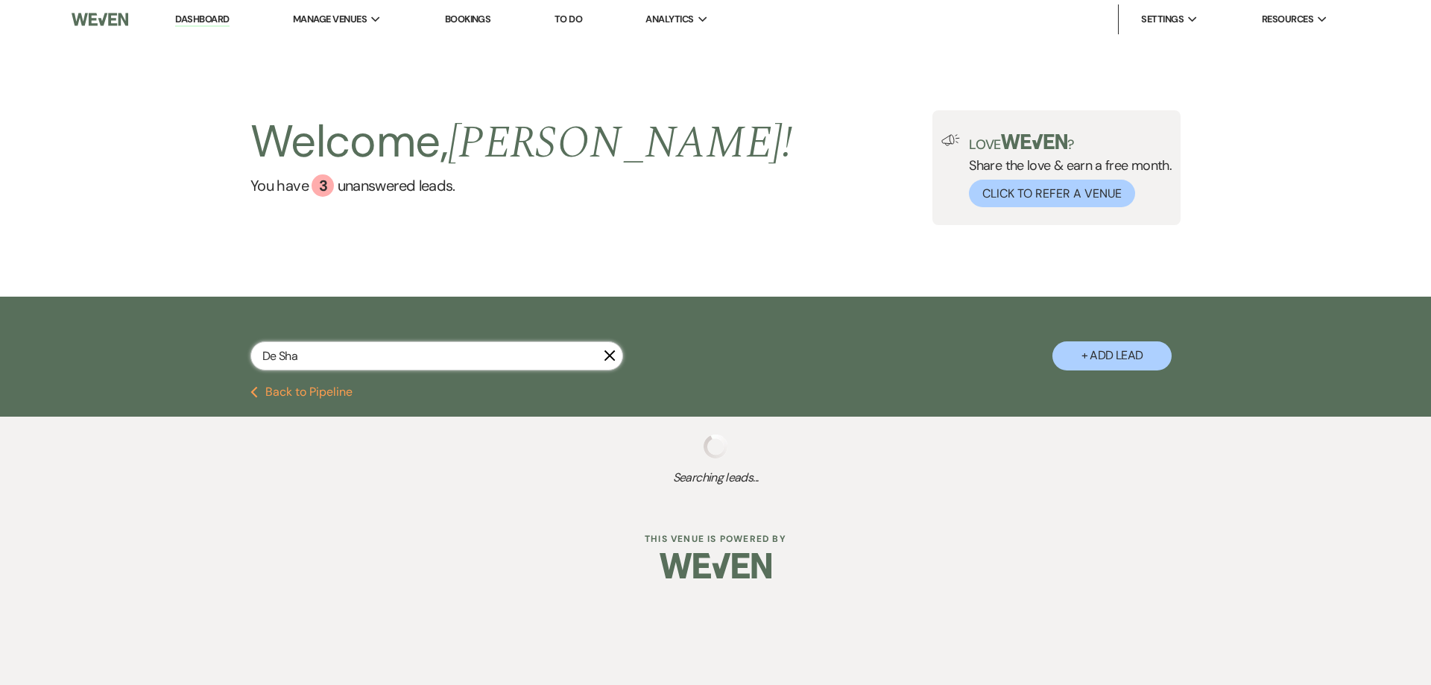
select select "5"
select select "8"
select select "6"
select select "8"
select select "5"
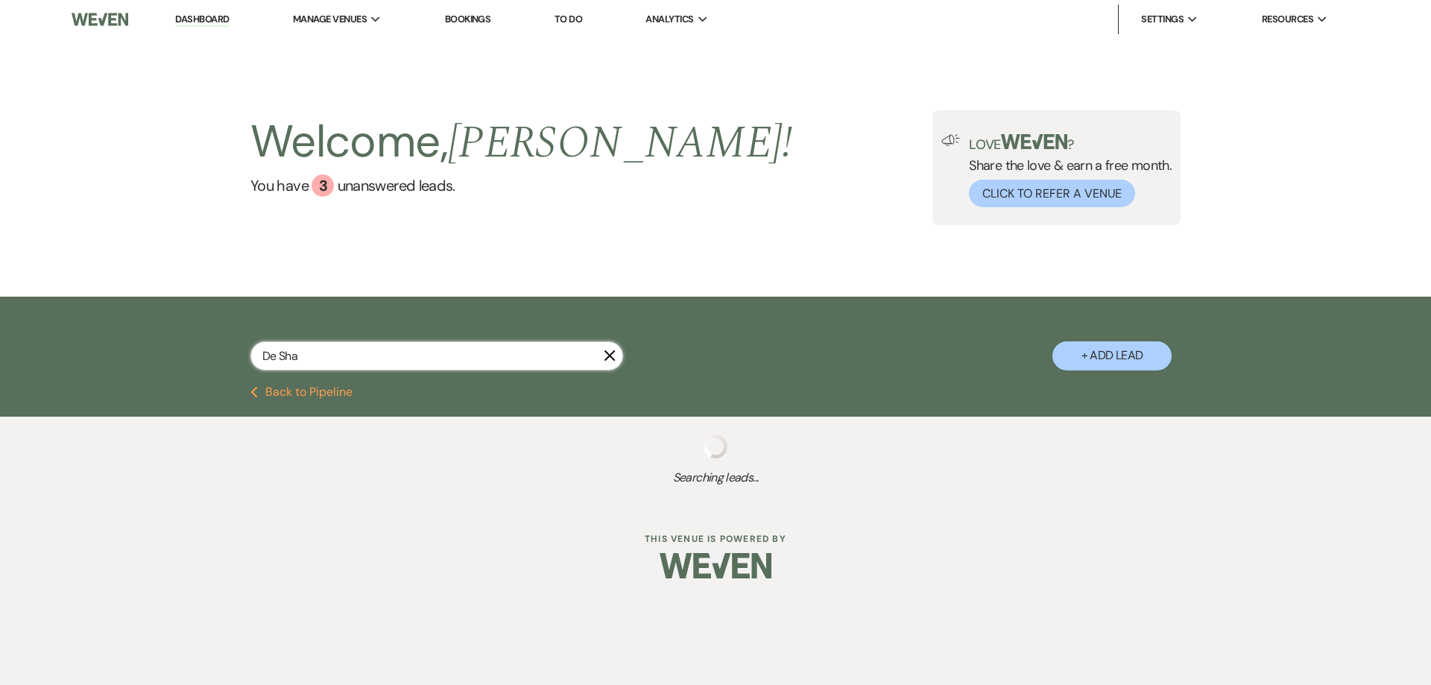
select select "8"
select select "5"
select select "8"
select select "5"
select select "8"
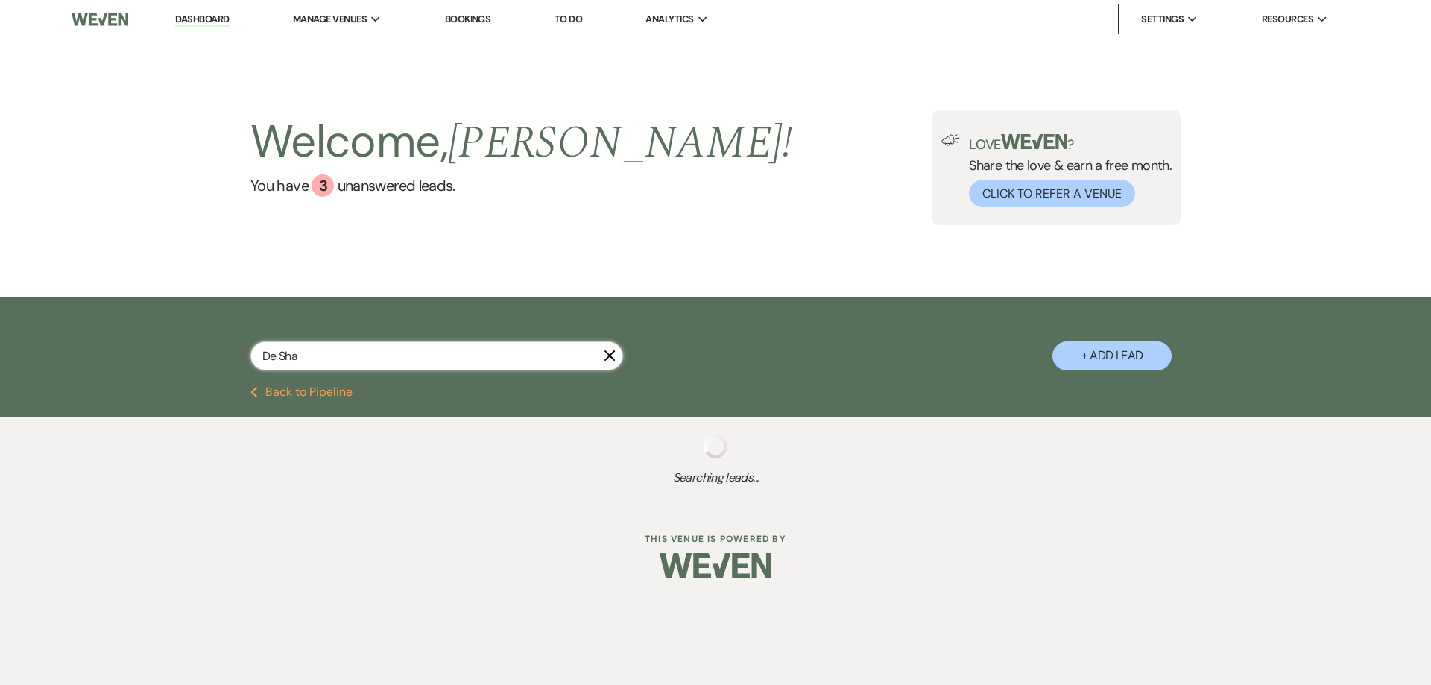
select select "5"
select select "8"
select select "5"
select select "8"
select select "5"
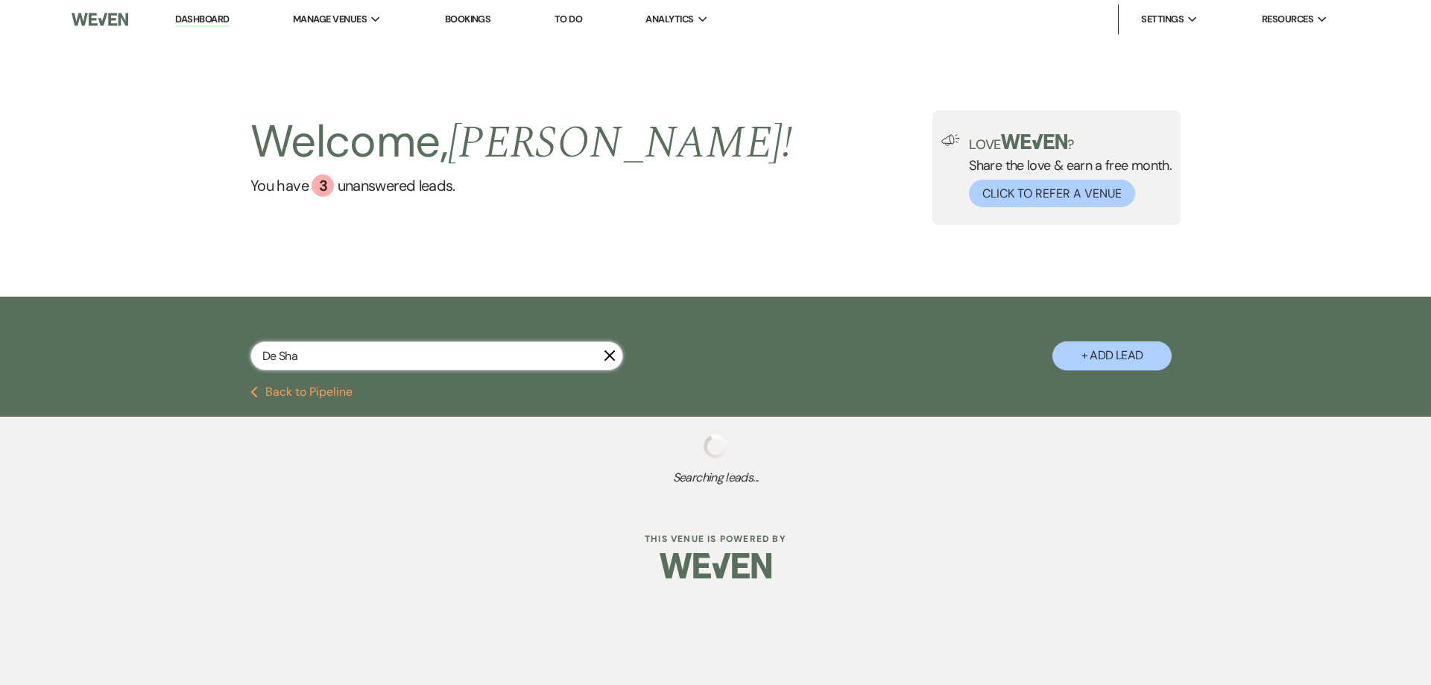
select select "8"
select select "5"
select select "8"
select select "5"
select select "8"
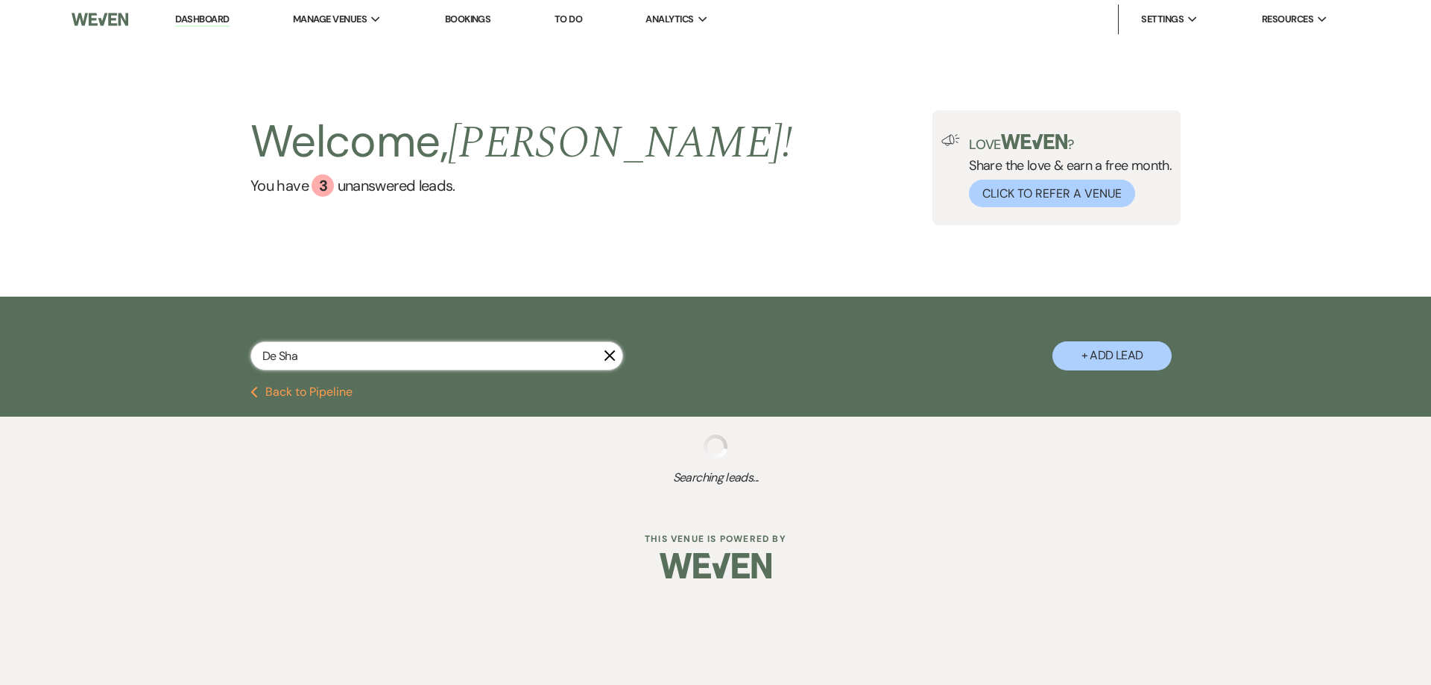
select select "5"
select select "8"
select select "5"
select select "8"
select select "5"
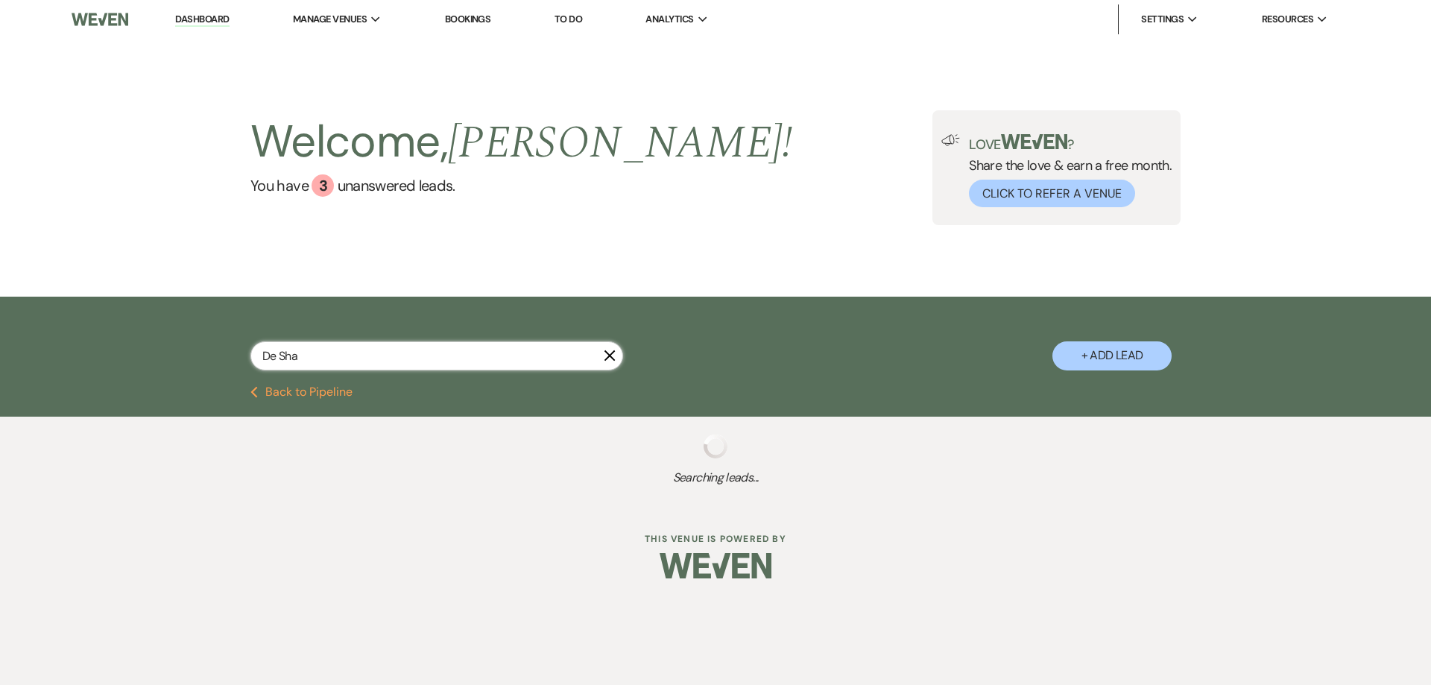
select select "8"
select select "5"
select select "8"
select select "1"
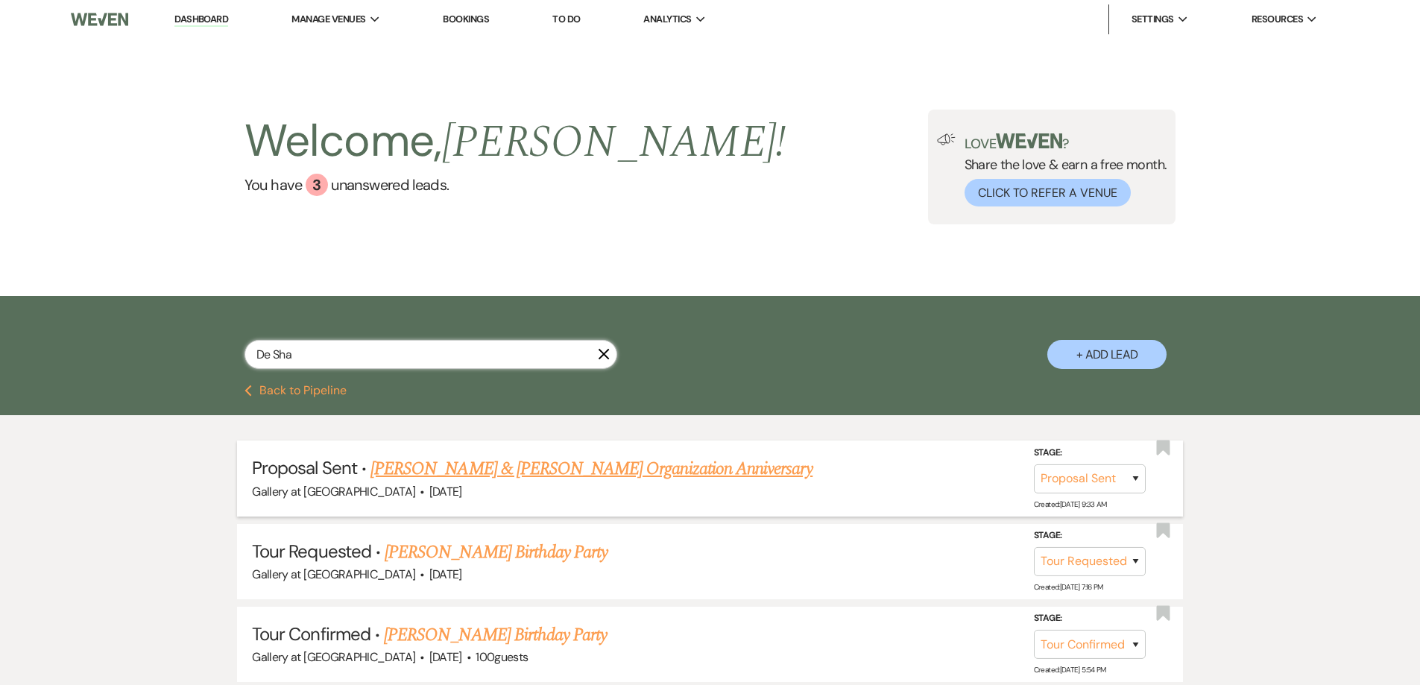
type input "De Sha"
click at [399, 467] on link "[PERSON_NAME] & [PERSON_NAME] Organization Anniversary" at bounding box center [591, 468] width 442 height 27
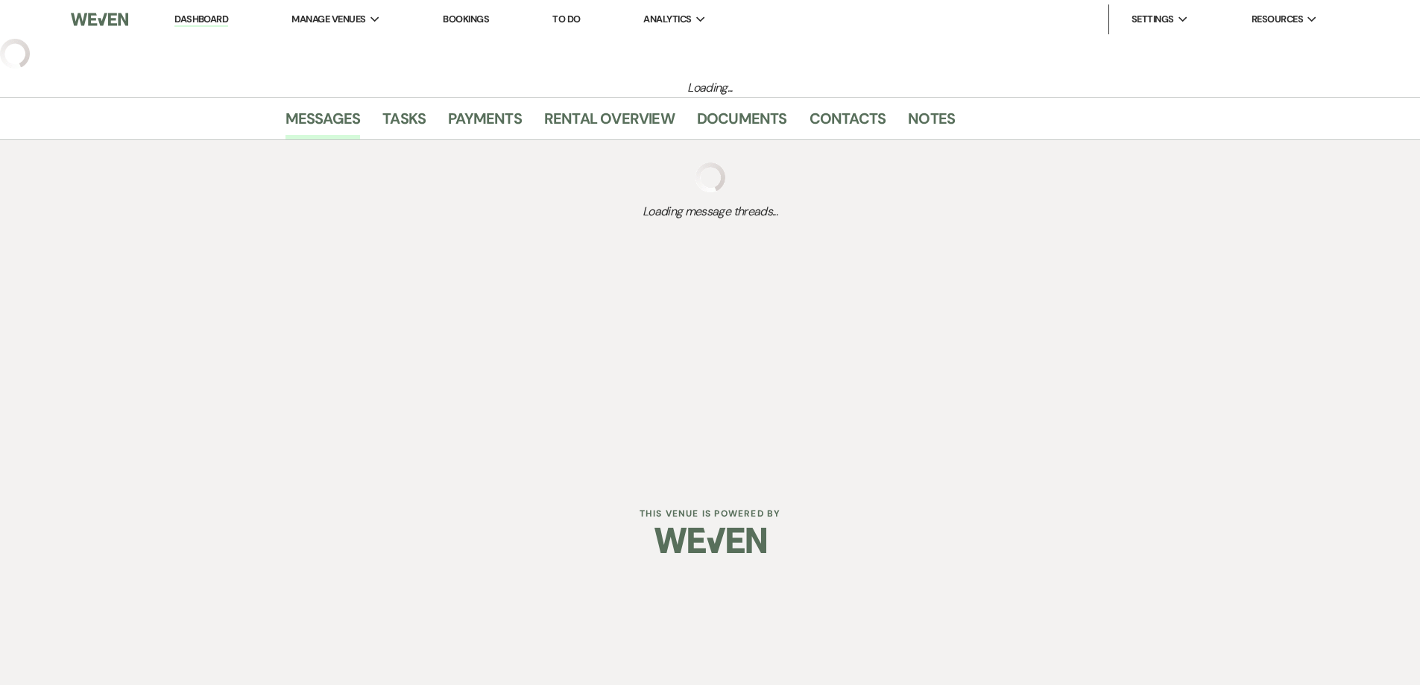
select select "6"
select select "22"
select select "13"
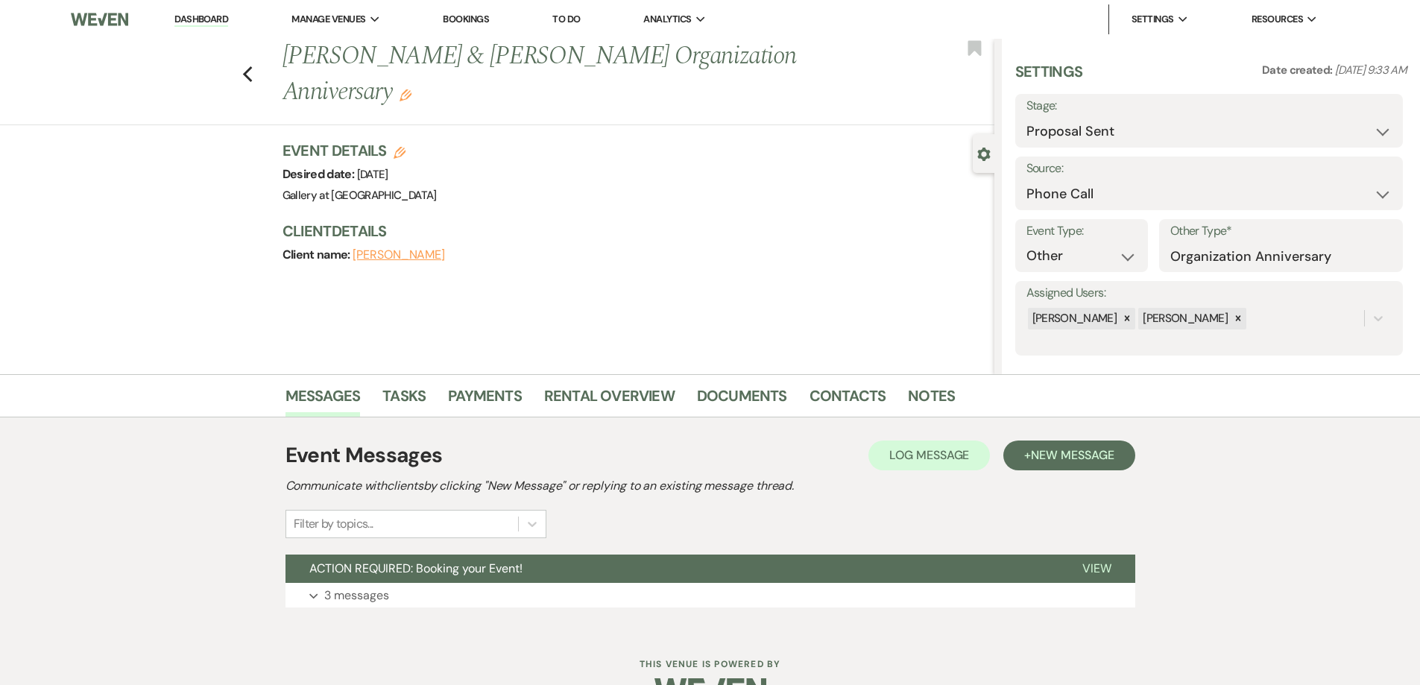
click at [217, 13] on li "Dashboard" at bounding box center [201, 19] width 69 height 30
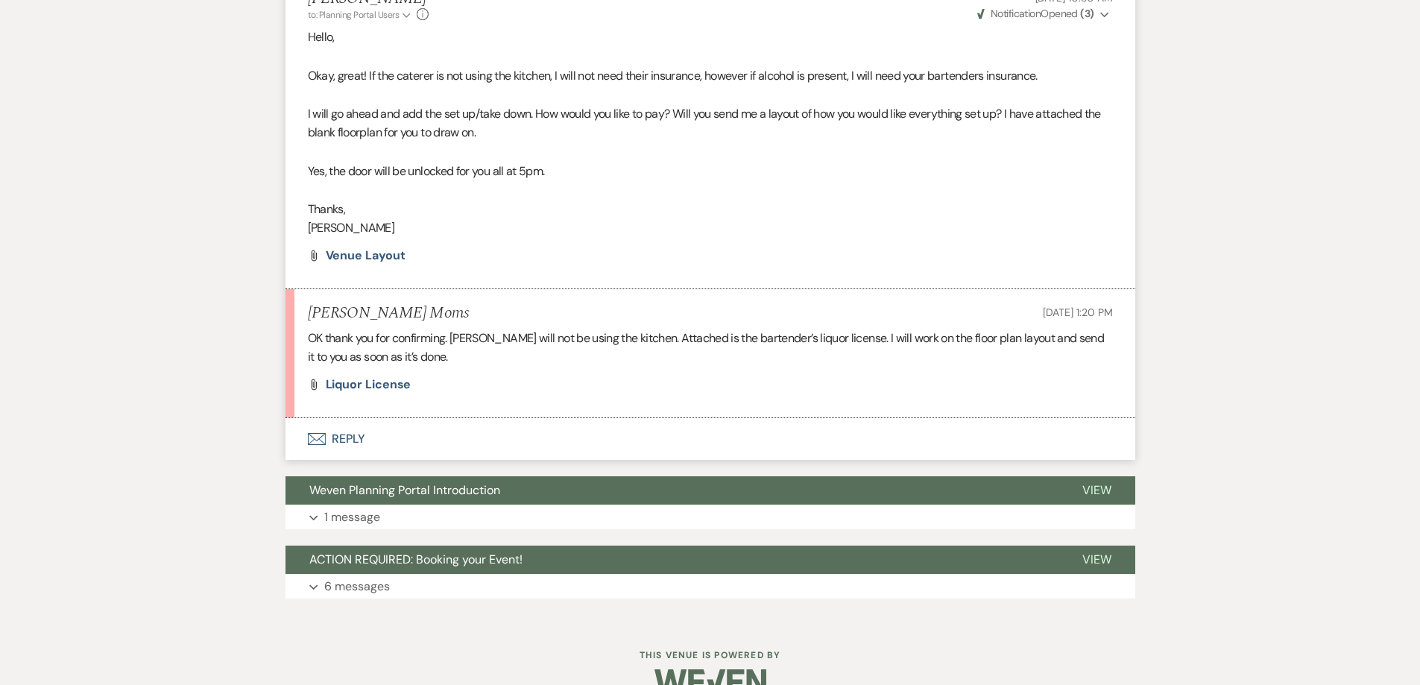
scroll to position [851, 0]
click at [394, 389] on span "Liquor license" at bounding box center [369, 384] width 86 height 16
click at [350, 431] on button "Envelope Reply" at bounding box center [711, 438] width 850 height 42
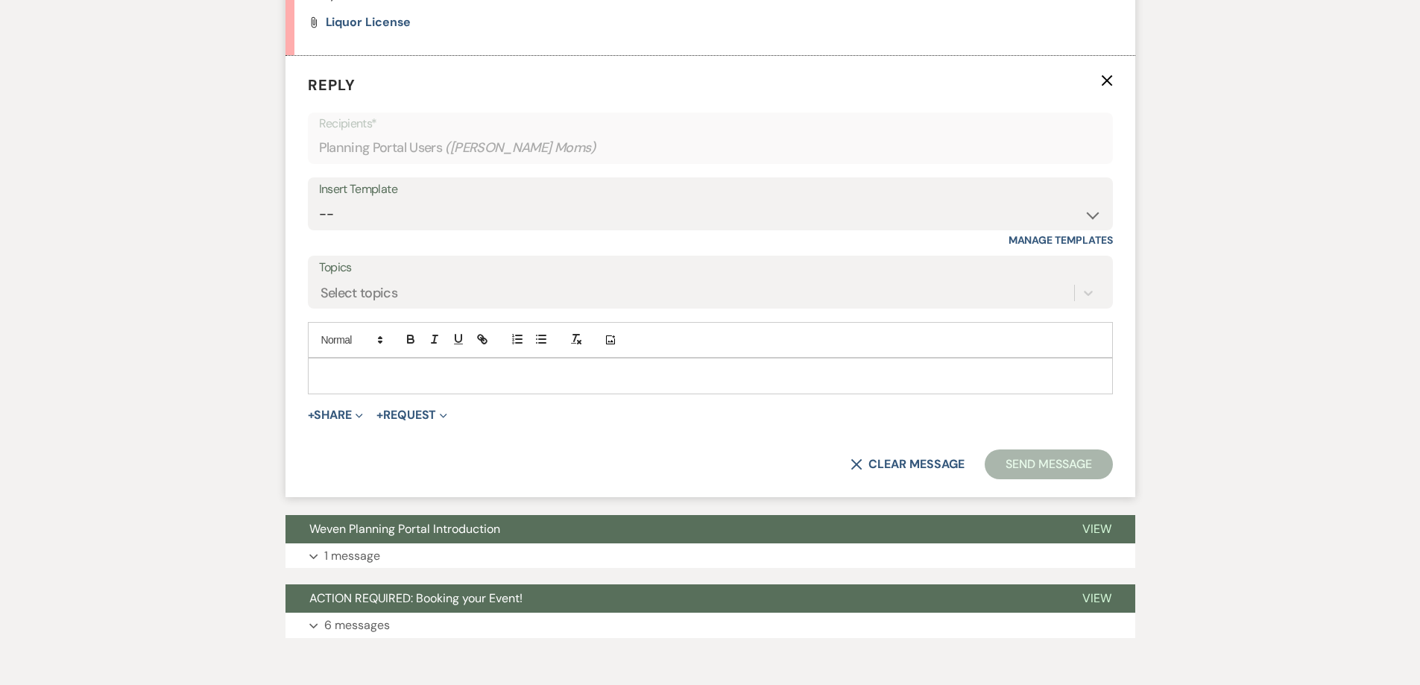
scroll to position [1224, 0]
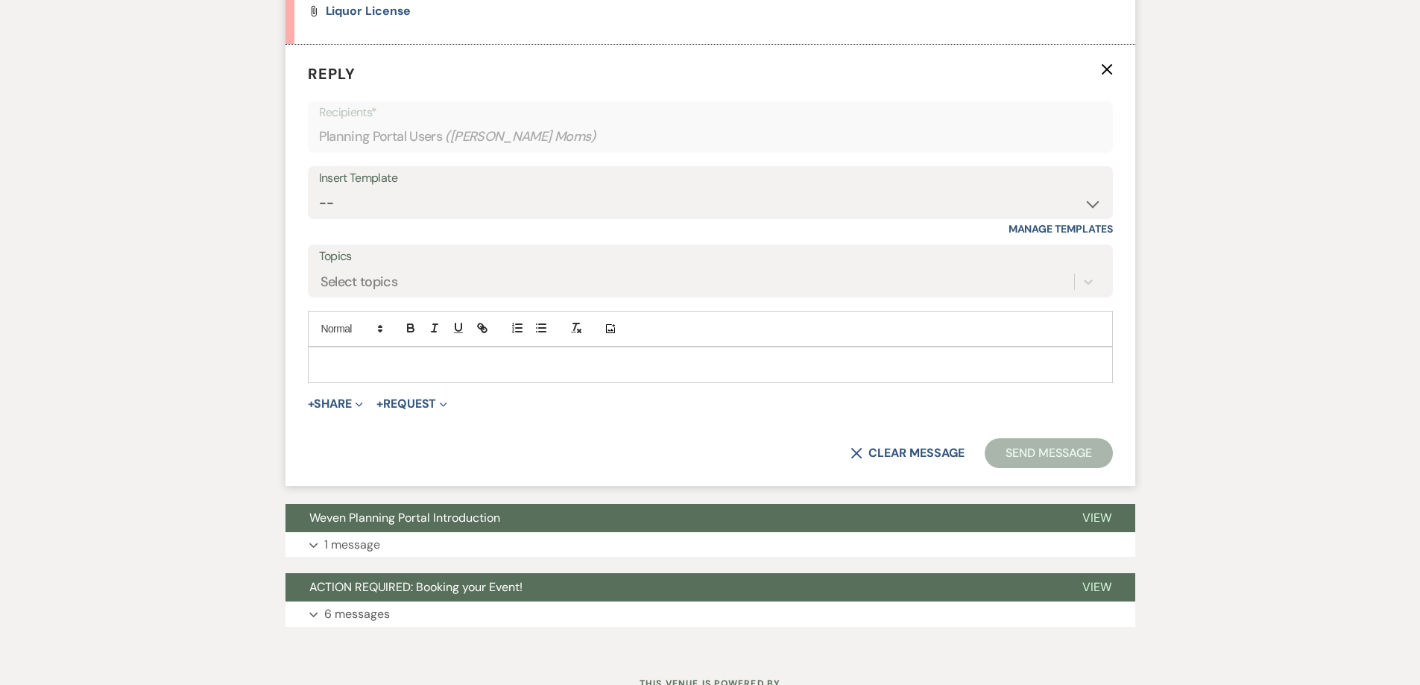
click at [394, 369] on p at bounding box center [710, 364] width 781 height 16
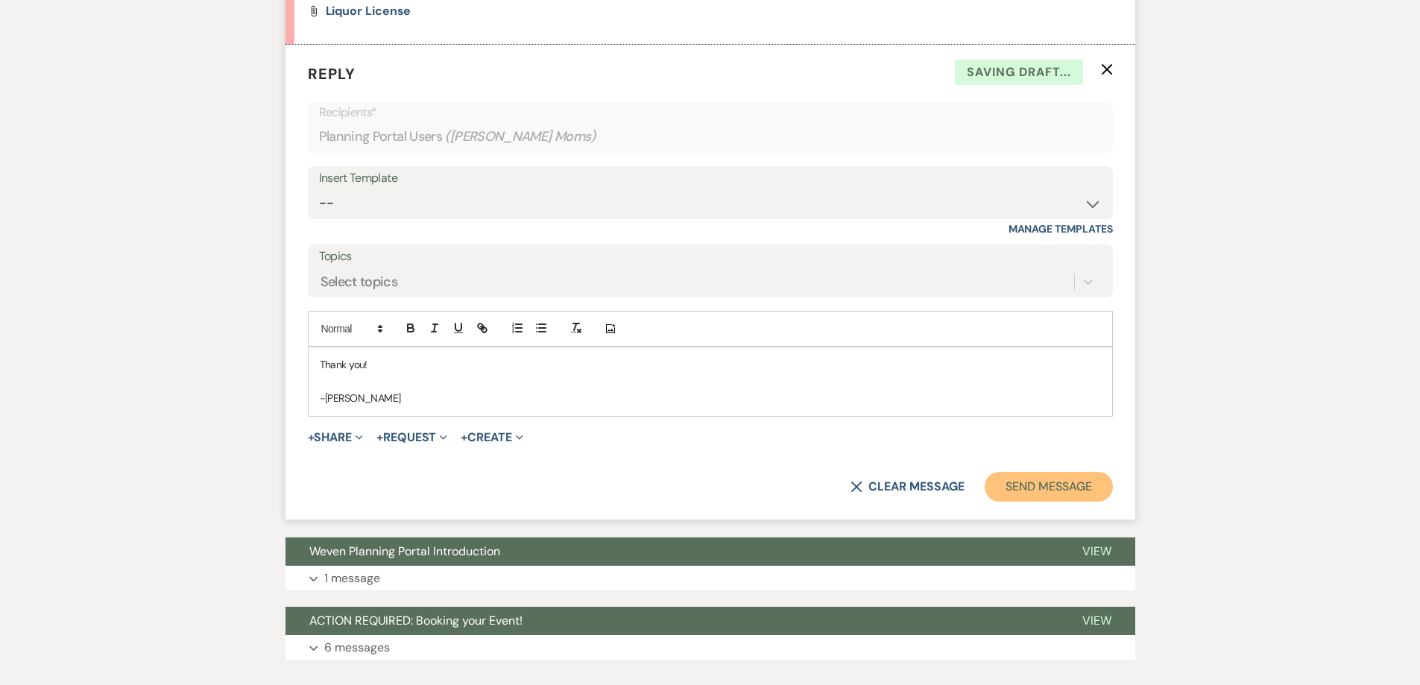
click at [1008, 482] on button "Send Message" at bounding box center [1048, 487] width 127 height 30
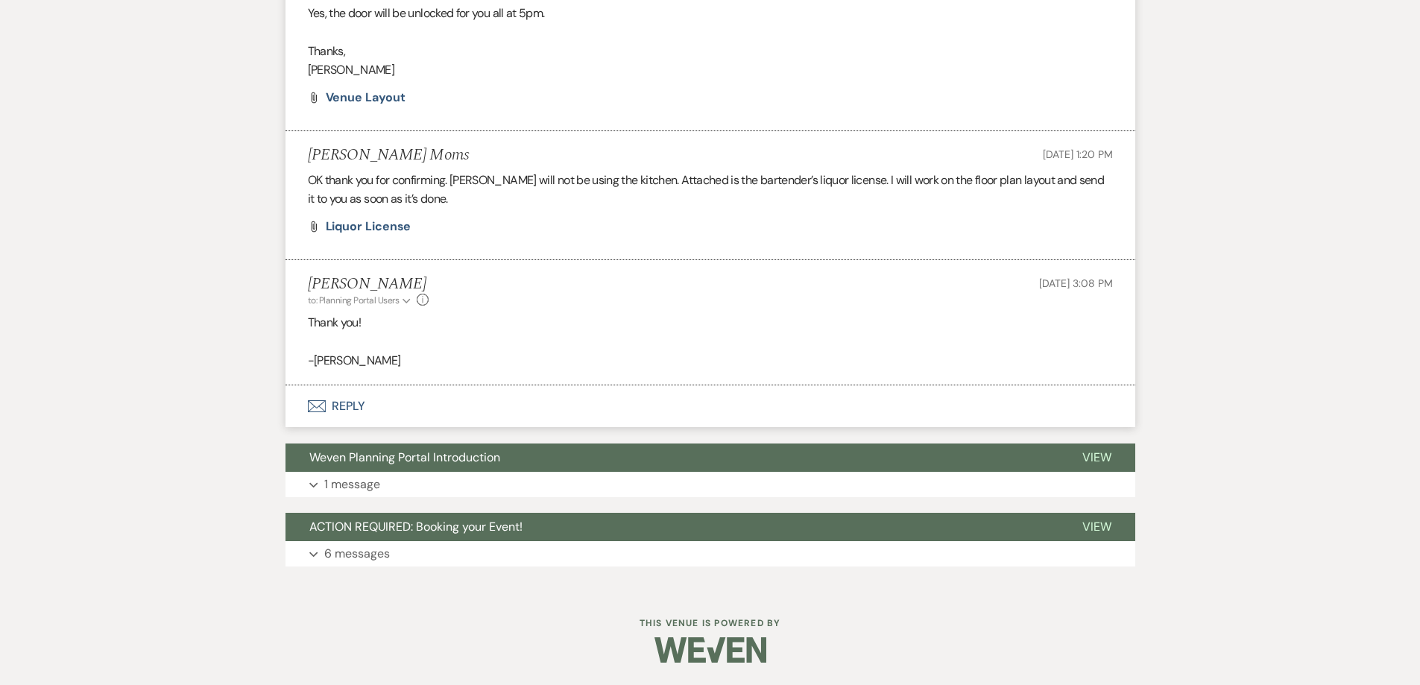
scroll to position [1009, 0]
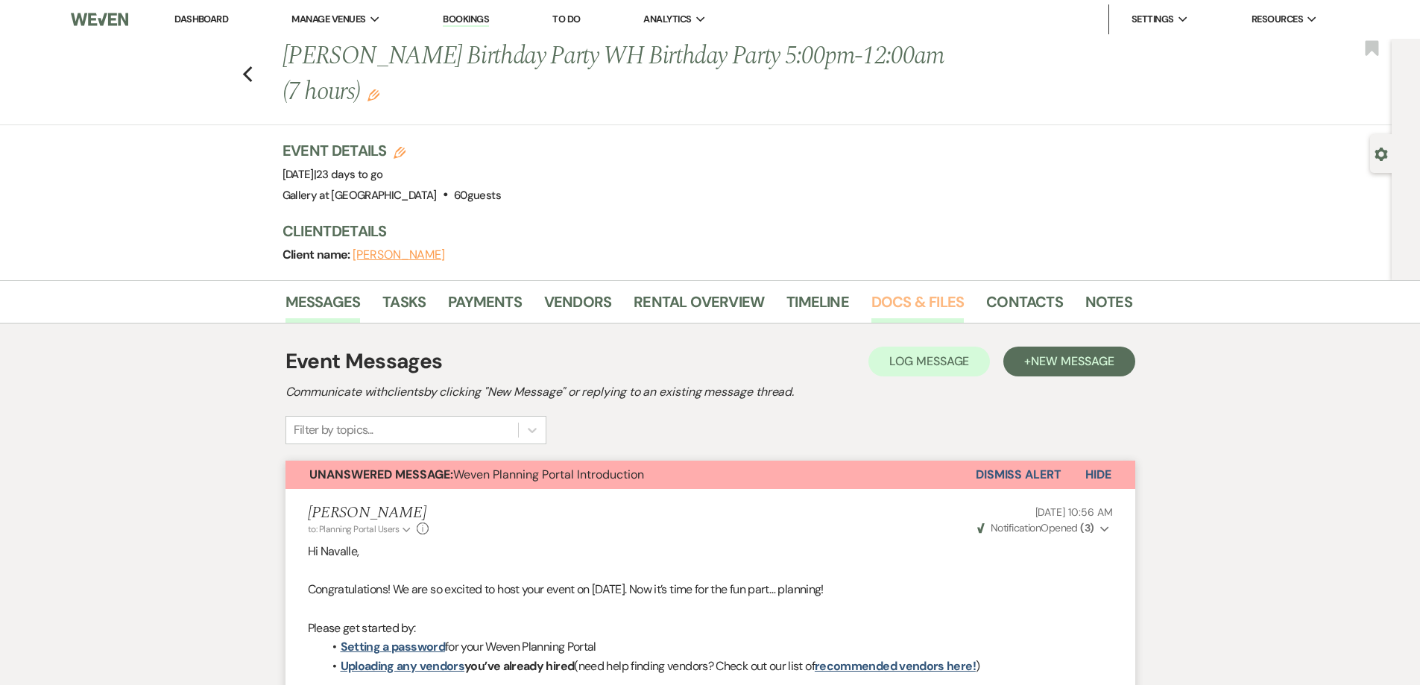
click at [895, 296] on link "Docs & Files" at bounding box center [917, 306] width 92 height 33
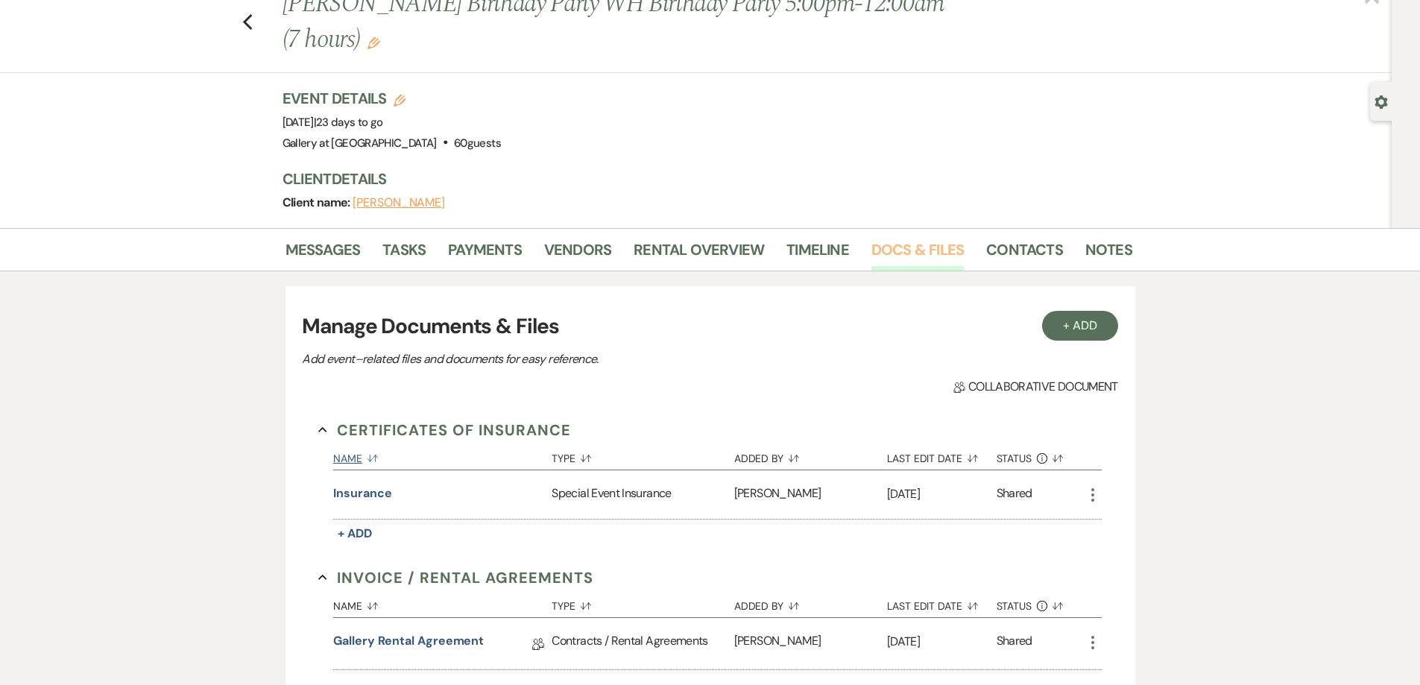
scroll to position [75, 0]
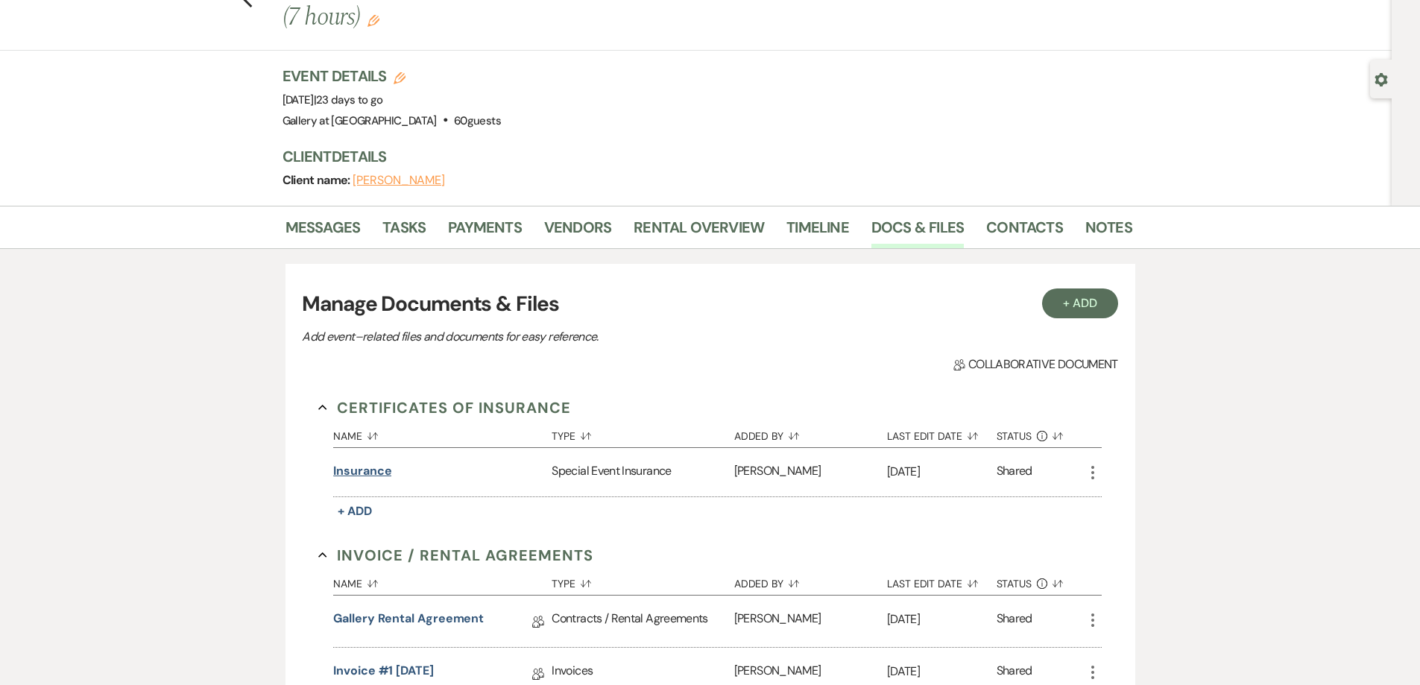
click at [362, 471] on button "Insurance" at bounding box center [362, 471] width 58 height 18
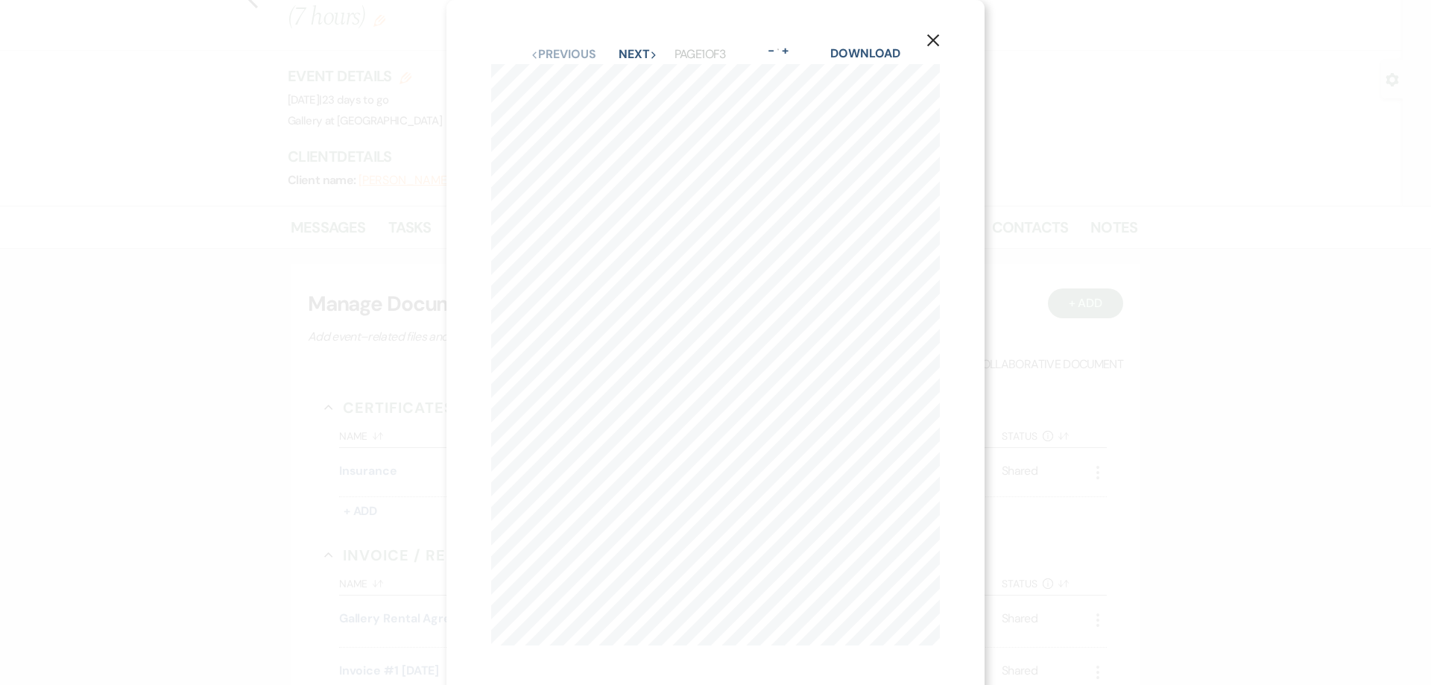
click at [389, 379] on div "X Previous Previous Next Next Page 1 of 3 - Zoom + Download SHOULD ANY OF THE A…" at bounding box center [715, 342] width 1431 height 685
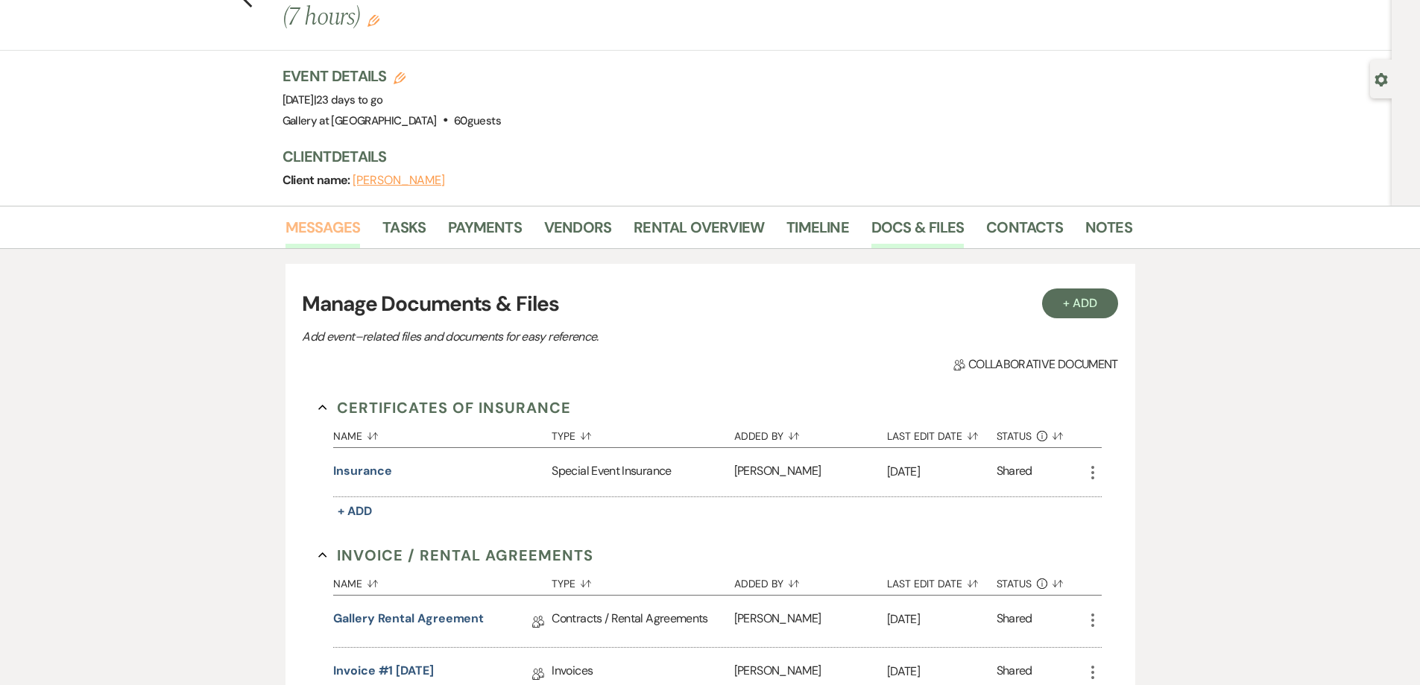
click at [306, 219] on link "Messages" at bounding box center [323, 231] width 75 height 33
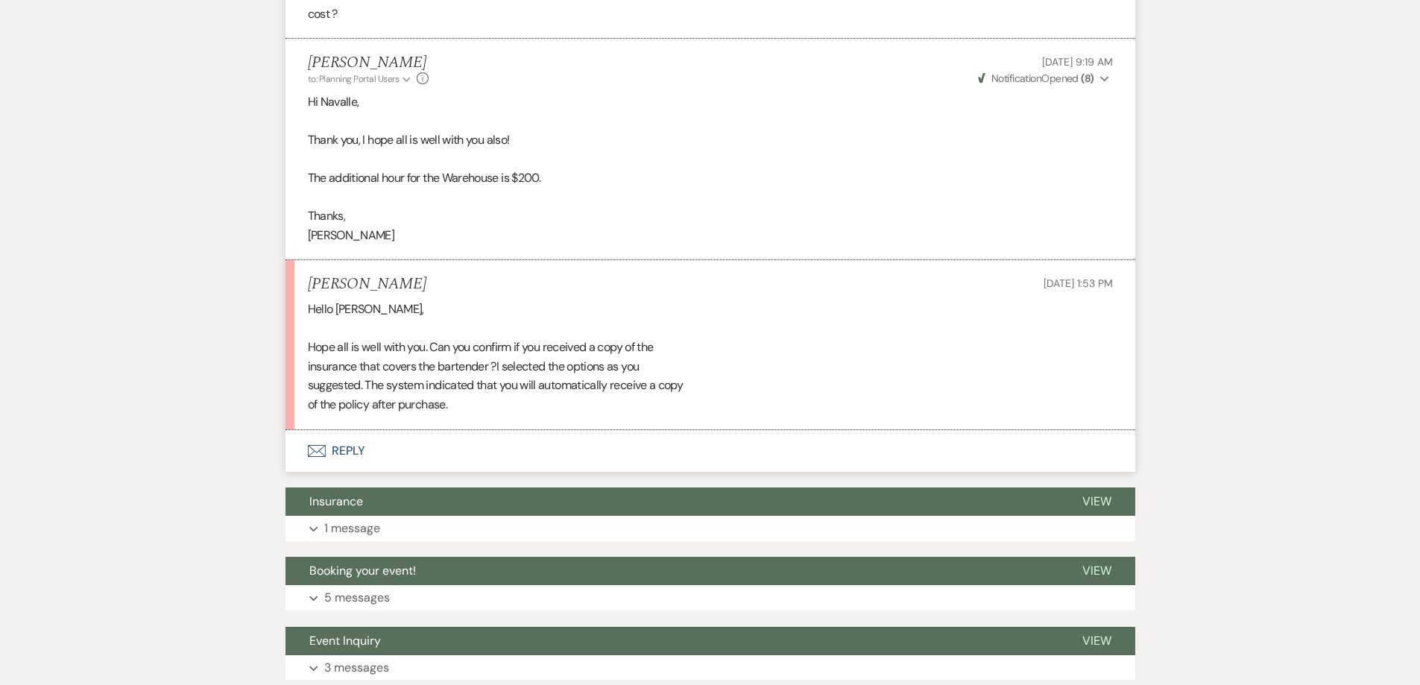
click at [463, 448] on button "Envelope Reply" at bounding box center [711, 451] width 850 height 42
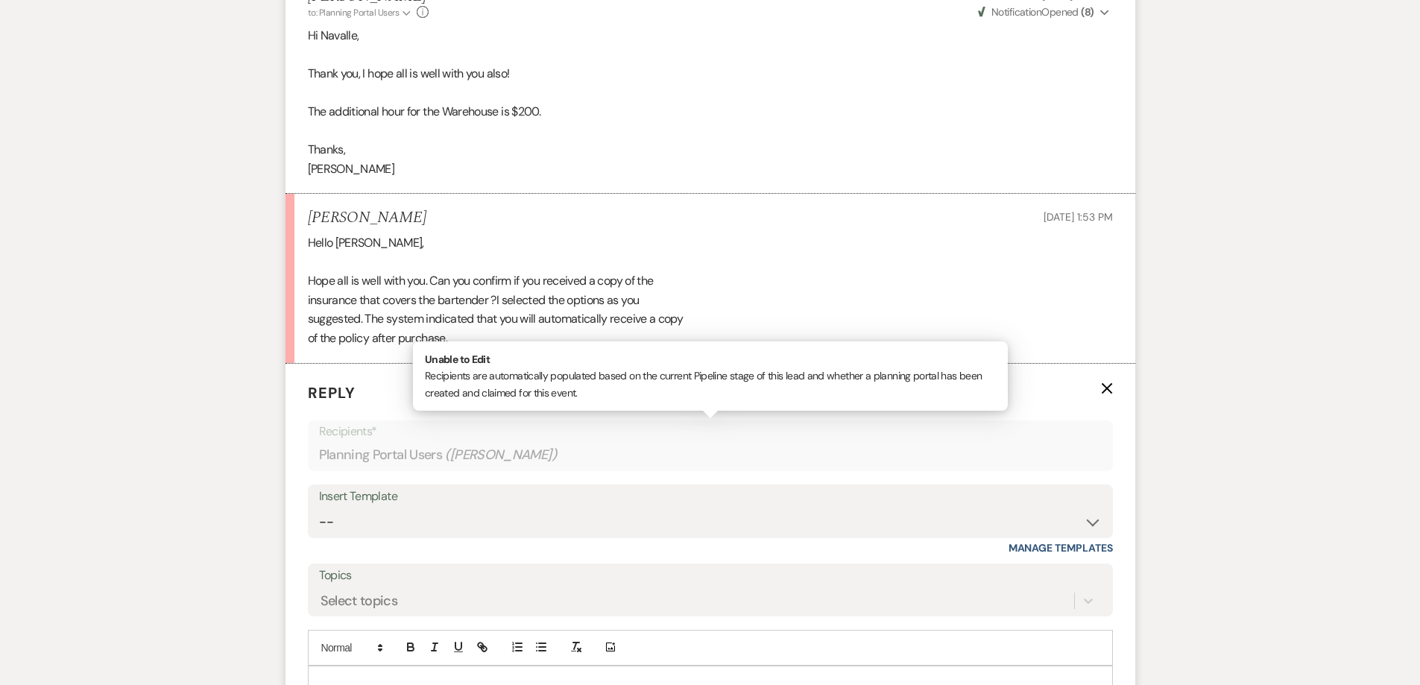
scroll to position [2447, 0]
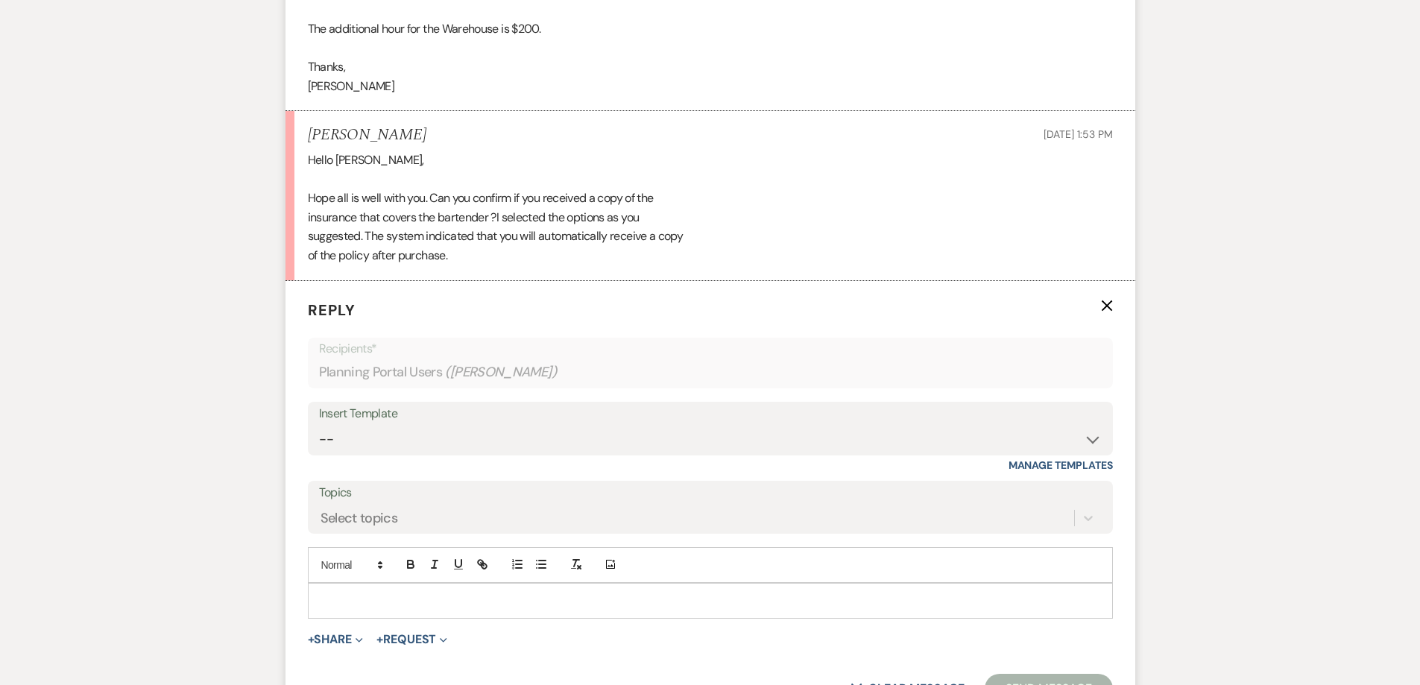
click at [455, 605] on p at bounding box center [710, 601] width 781 height 16
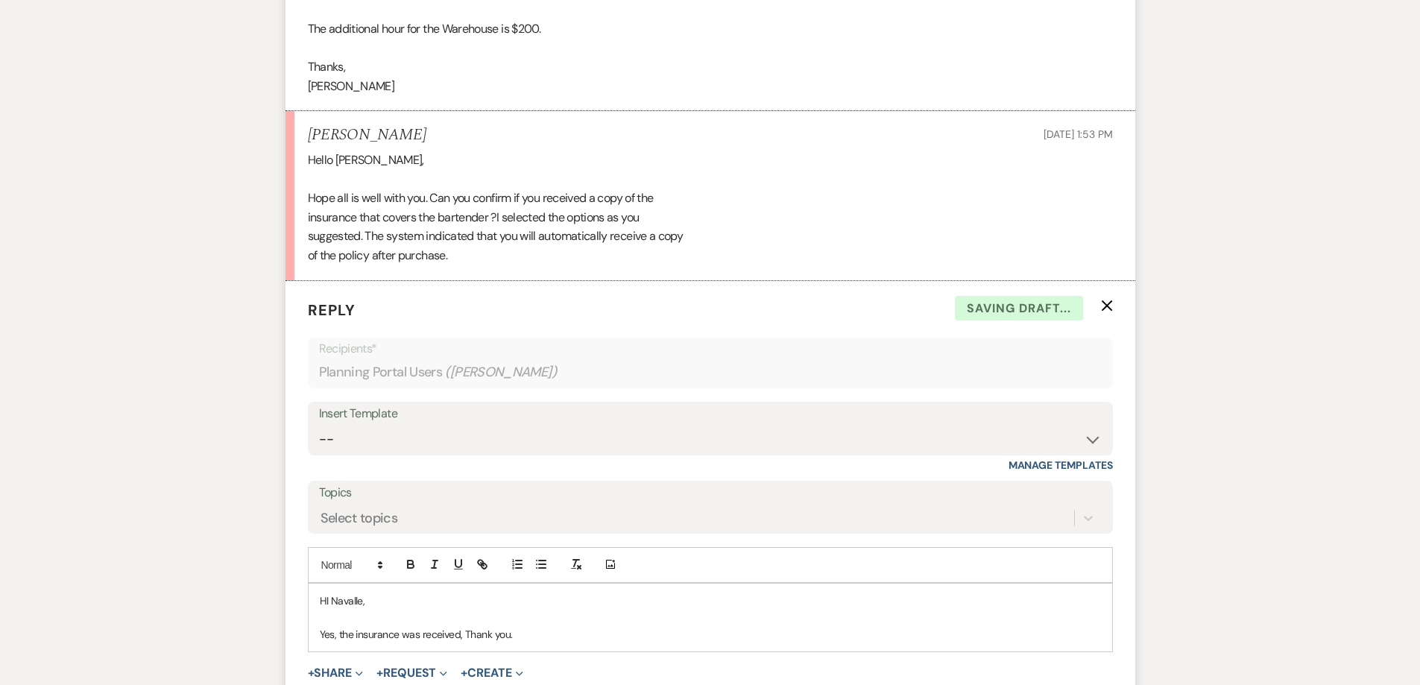
click at [463, 635] on p "Yes, the insurance was received, Thank you." at bounding box center [710, 634] width 781 height 16
click at [591, 628] on p "Yes, the insurance was received. Thank you." at bounding box center [710, 634] width 781 height 16
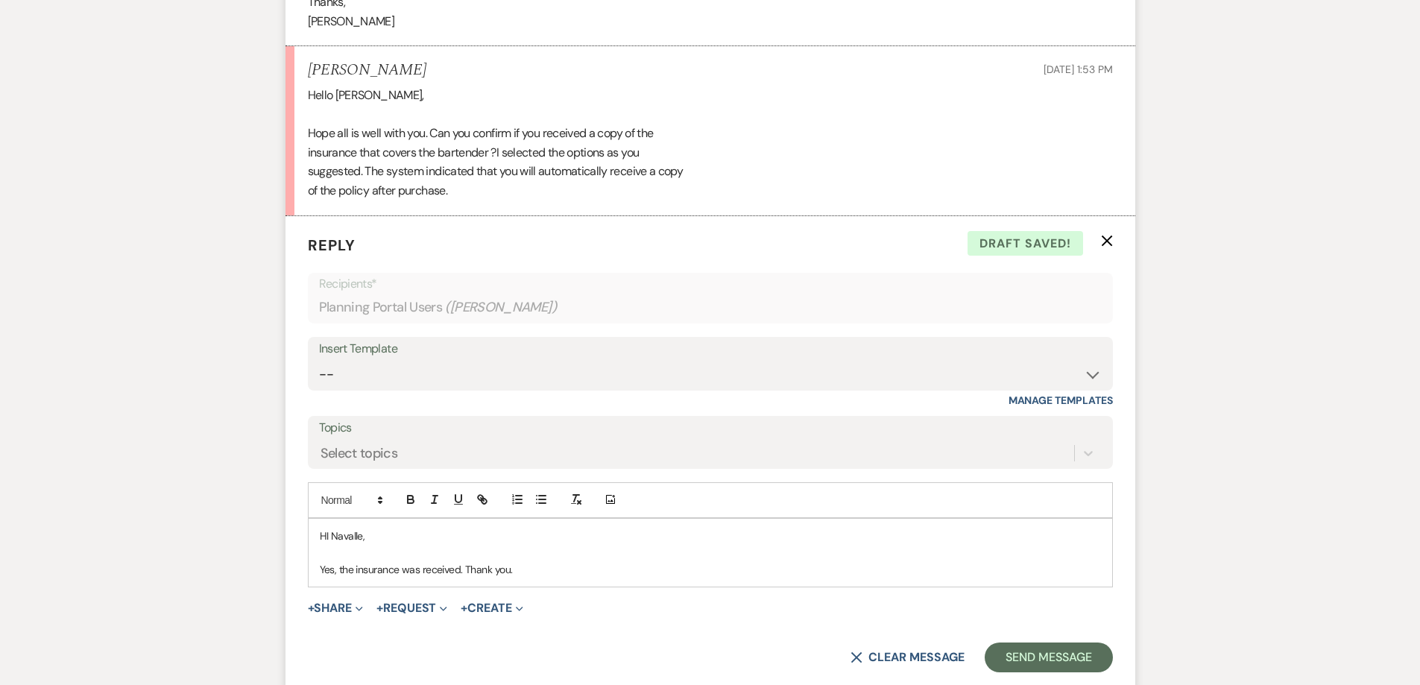
scroll to position [2596, 0]
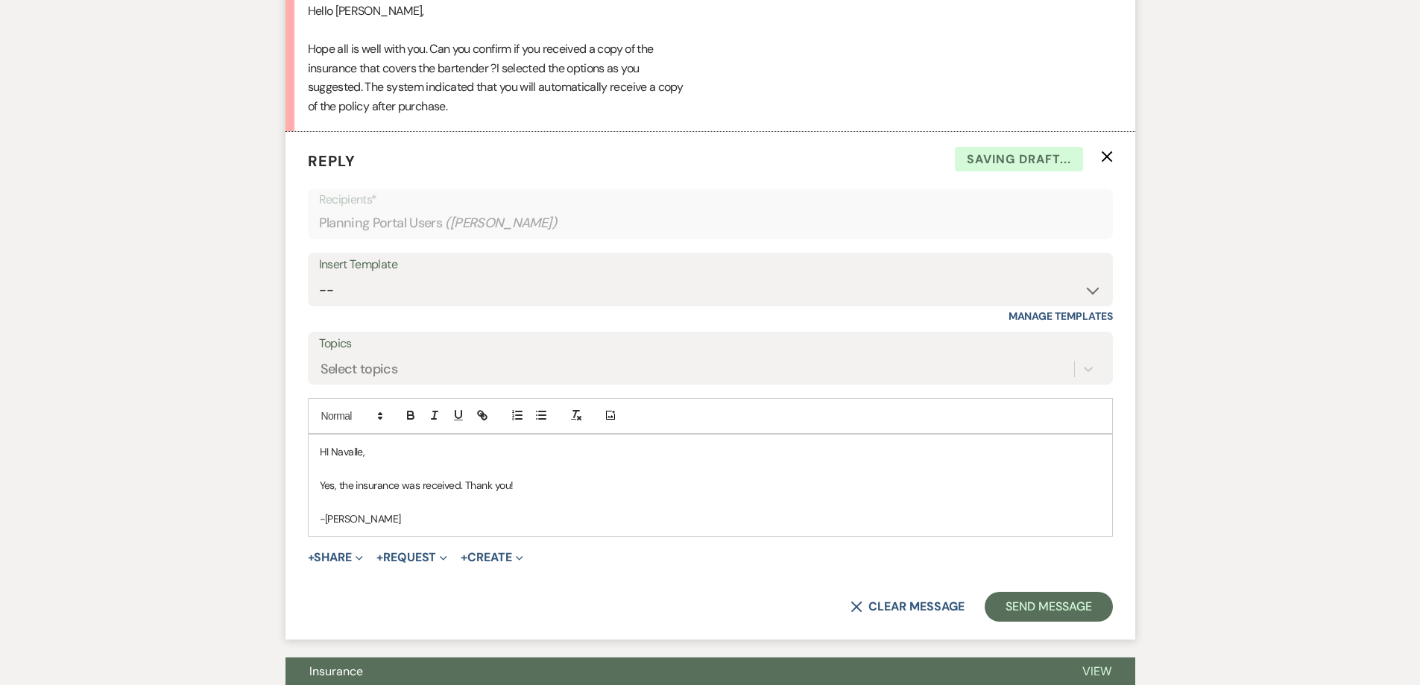
click at [330, 456] on p "HI Navalle," at bounding box center [710, 452] width 781 height 16
click at [1050, 615] on button "Send Message" at bounding box center [1048, 607] width 127 height 30
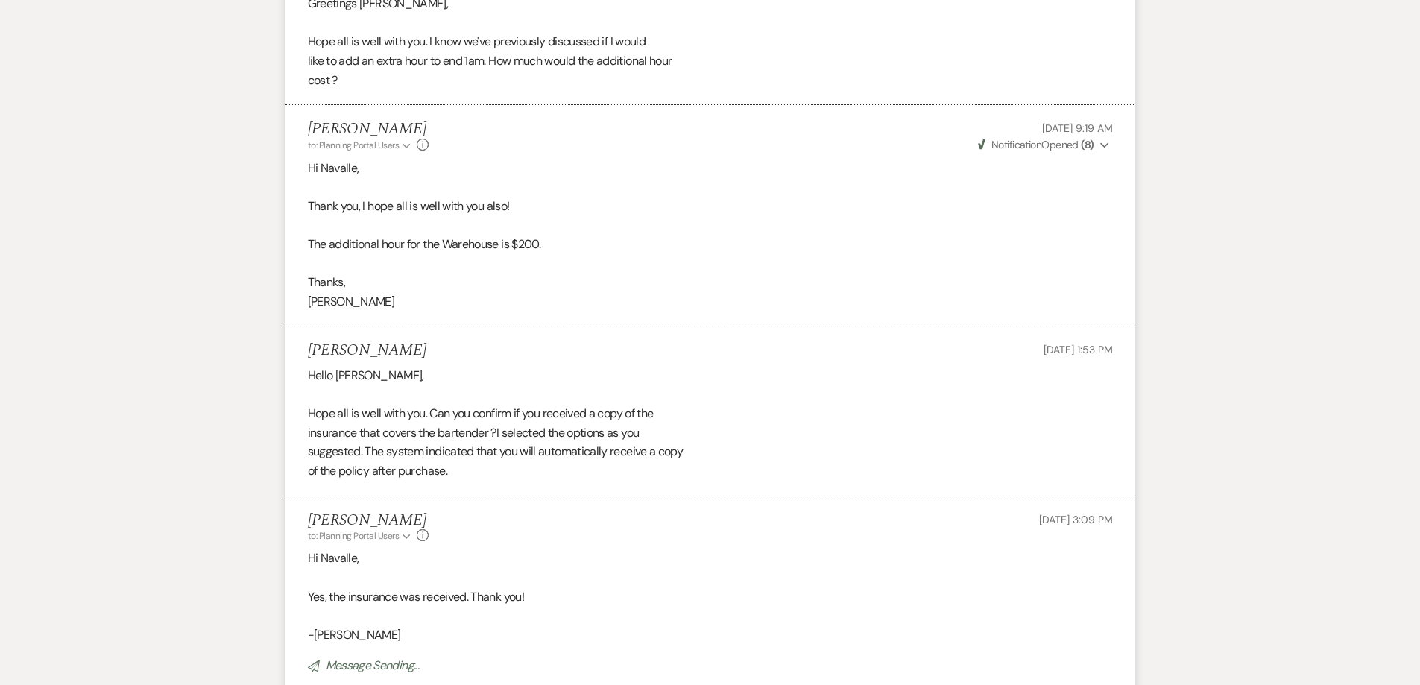
scroll to position [2447, 0]
